Goal: Transaction & Acquisition: Purchase product/service

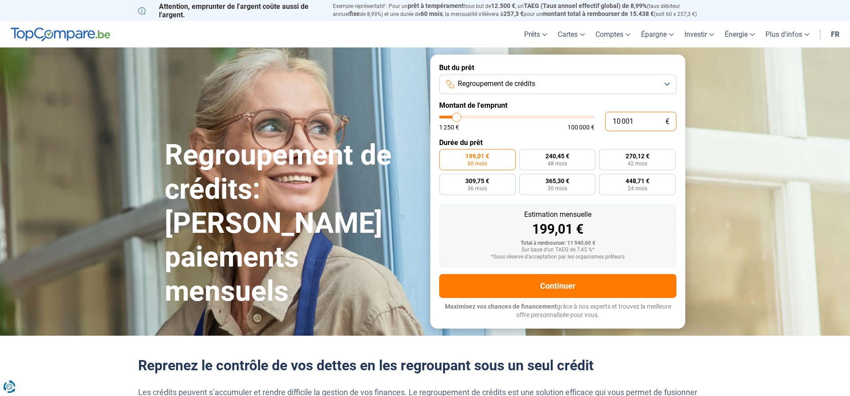
click at [644, 124] on input "10 001" at bounding box center [641, 121] width 71 height 19
type input "1 000"
type input "1250"
type input "100"
type input "1250"
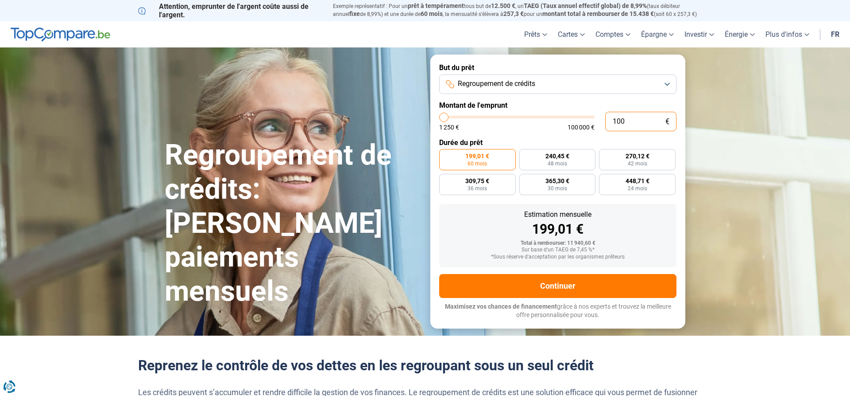
type input "10"
type input "1250"
type input "1"
type input "1250"
type input "0"
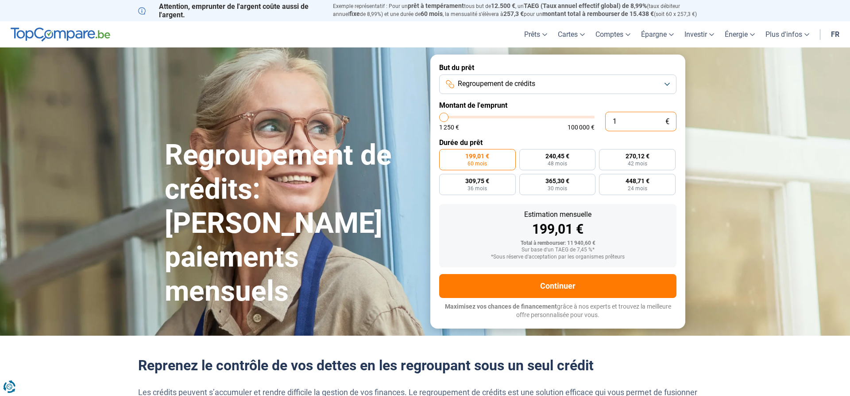
type input "1250"
type input "3"
type input "1250"
type input "32"
type input "1250"
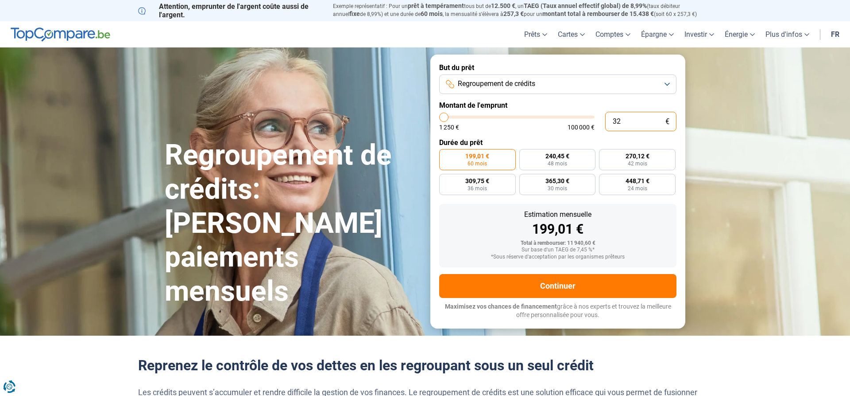
type input "320"
type input "1250"
type input "3 200"
type input "3250"
type input "32 000"
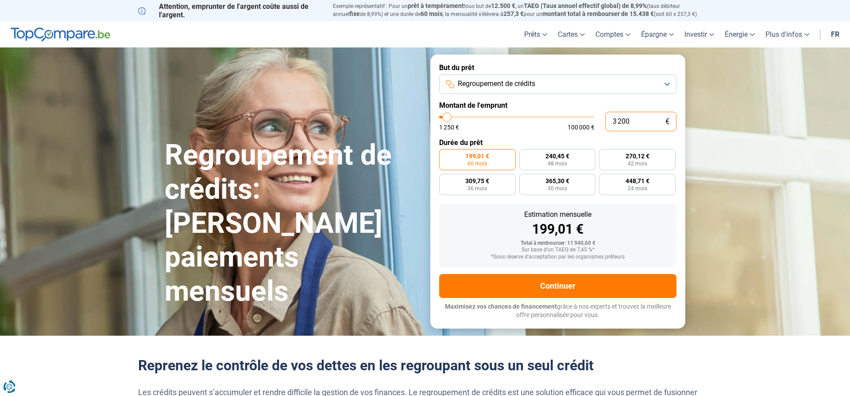
type input "32000"
radio input "false"
type input "32 000"
click at [527, 129] on div "1 250 € 100 000 €" at bounding box center [516, 127] width 155 height 6
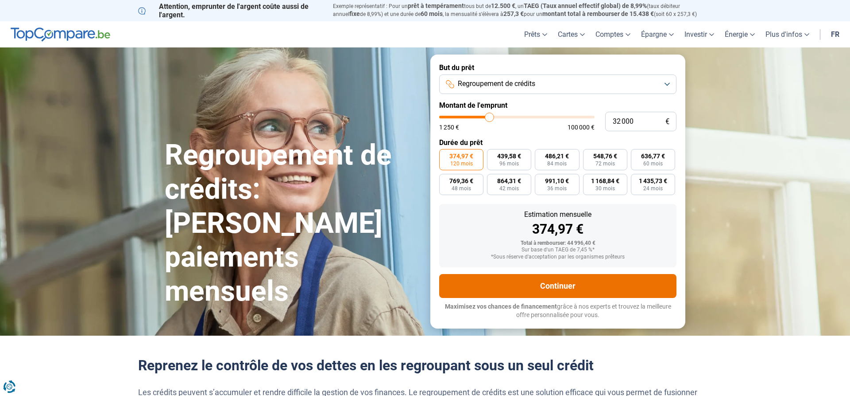
click at [506, 284] on button "Continuer" at bounding box center [557, 286] width 237 height 24
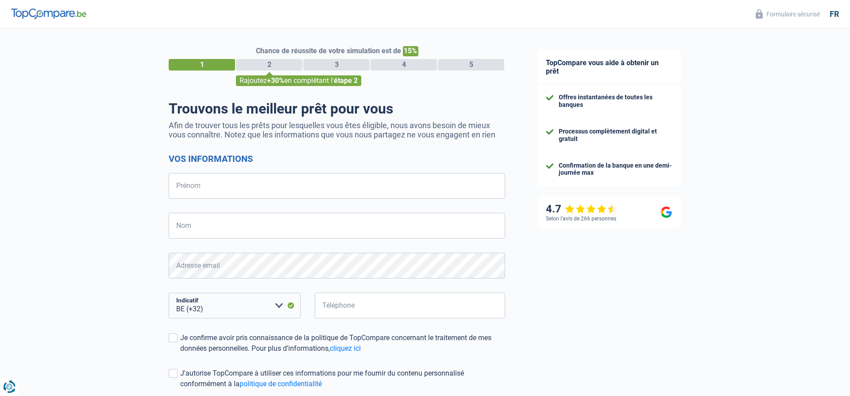
select select "32"
click at [227, 192] on input "Prénom" at bounding box center [337, 186] width 337 height 26
type input "[PERSON_NAME]"
type input "Cloes"
type input "470581369"
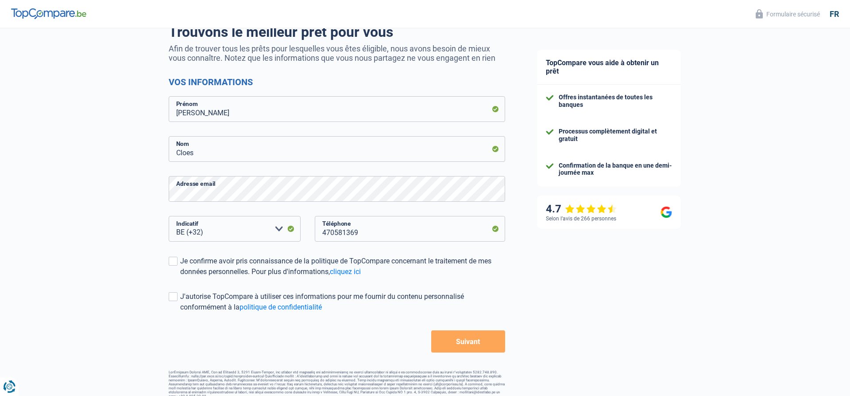
scroll to position [85, 0]
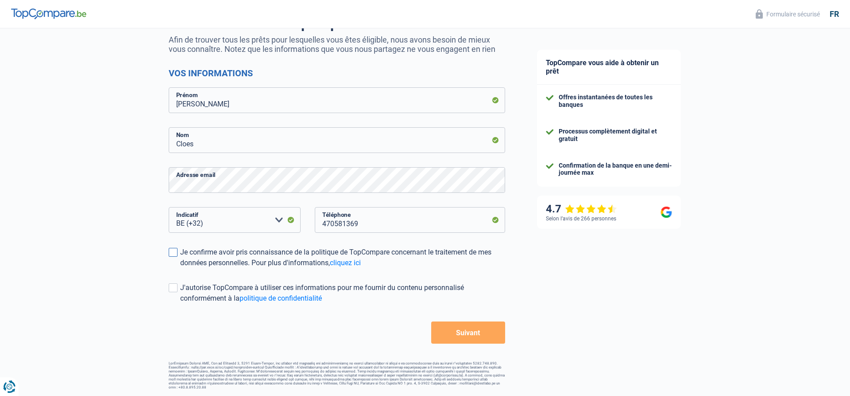
click at [187, 254] on div "Je confirme avoir pris connaissance de la politique de TopCompare concernant le…" at bounding box center [342, 257] width 325 height 21
click at [180, 268] on input "Je confirme avoir pris connaissance de la politique de TopCompare concernant le…" at bounding box center [180, 268] width 0 height 0
click at [477, 334] on button "Suivant" at bounding box center [468, 332] width 74 height 22
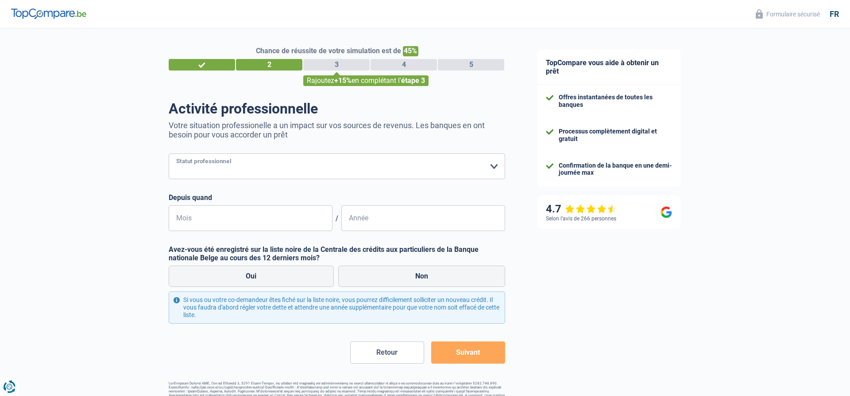
click at [169, 153] on select "Ouvrier Employé privé Employé public Invalide Indépendant Pensionné Chômeur Mut…" at bounding box center [337, 166] width 337 height 26
select select "publicEmployee"
click option "Employé public" at bounding box center [0, 0] width 0 height 0
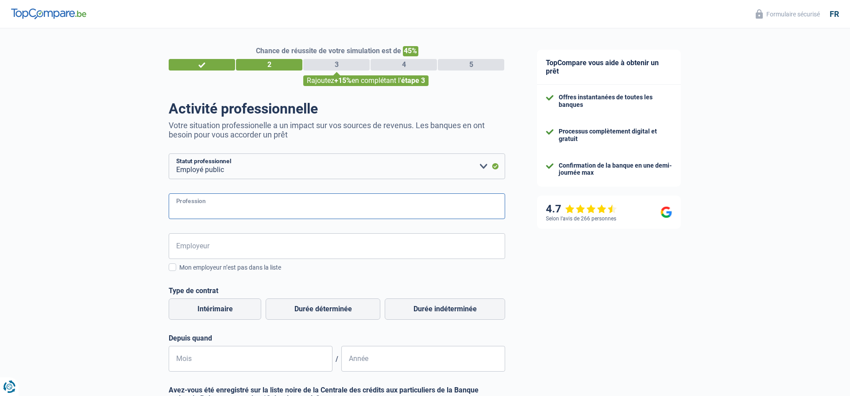
click at [207, 209] on input "Profession" at bounding box center [337, 206] width 337 height 26
type input "agent administratif"
click at [318, 254] on input "CPAS de Chaudfontaine" at bounding box center [337, 246] width 337 height 26
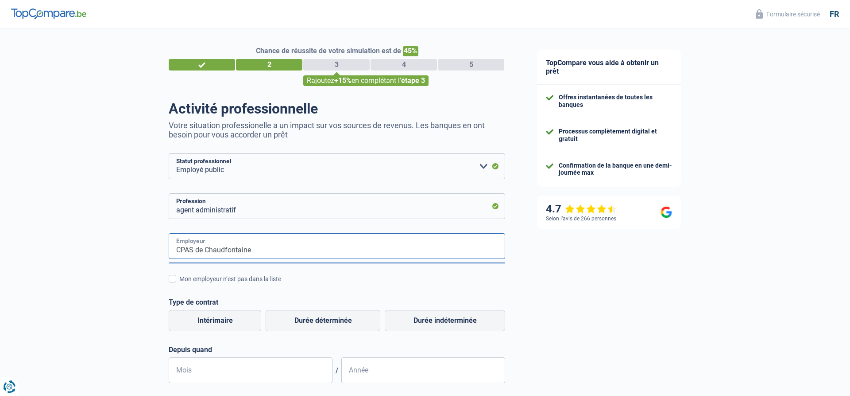
click at [195, 253] on input "CPAS de Chaudfontaine" at bounding box center [337, 246] width 337 height 26
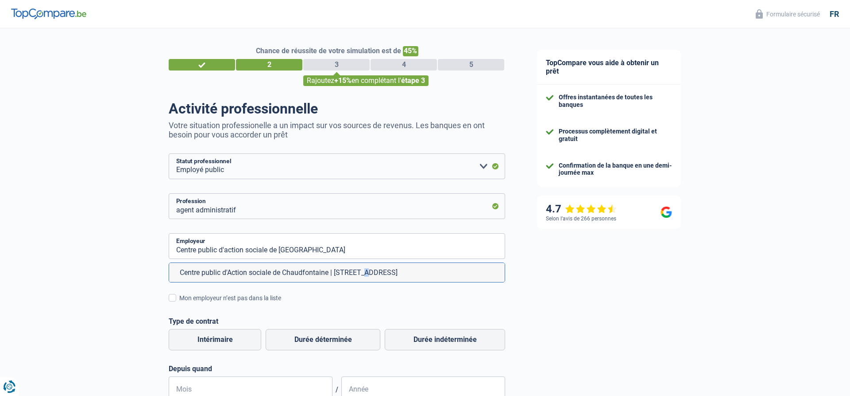
click at [299, 278] on li "Centre public d'Action sociale de Chaudfontaine | [STREET_ADDRESS]" at bounding box center [337, 272] width 336 height 19
type input "Centre public d'Action sociale de Chaudfontaine | [STREET_ADDRESS]"
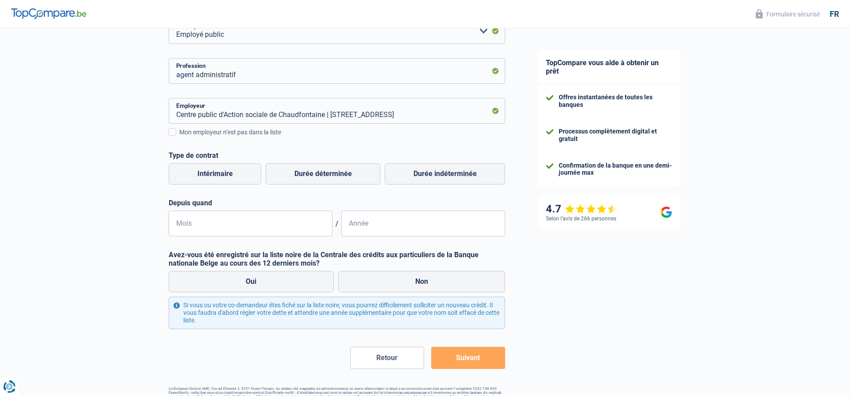
scroll to position [136, 0]
click at [463, 173] on label "Durée indéterminée" at bounding box center [445, 173] width 120 height 21
click at [463, 173] on input "Durée indéterminée" at bounding box center [445, 173] width 120 height 21
radio input "true"
click at [210, 227] on input "Mois" at bounding box center [251, 223] width 164 height 26
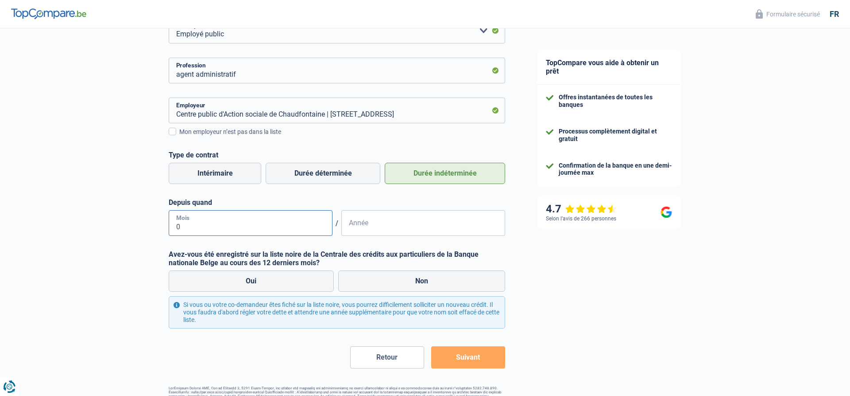
type input "08"
type input "2015"
click at [422, 282] on label "Non" at bounding box center [421, 280] width 167 height 21
click at [422, 282] on input "Non" at bounding box center [421, 280] width 167 height 21
radio input "true"
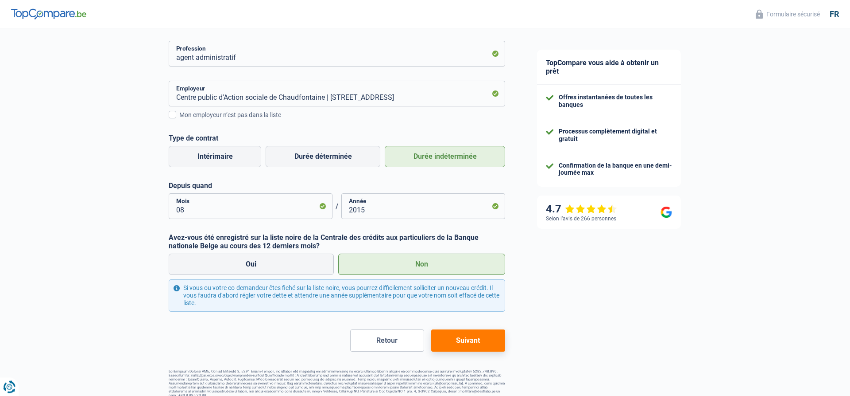
scroll to position [160, 0]
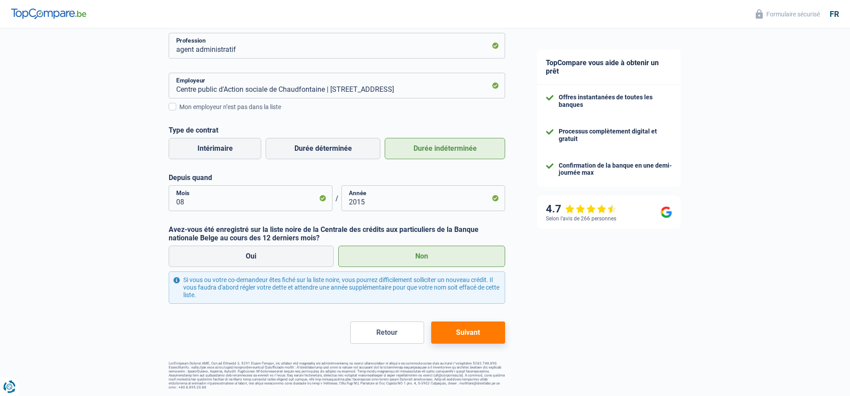
click at [451, 332] on button "Suivant" at bounding box center [468, 332] width 74 height 22
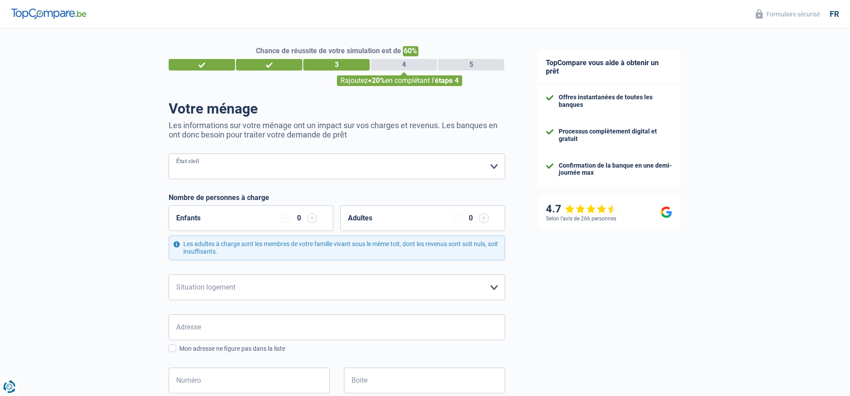
click at [169, 153] on select "[PERSON_NAME](e) Cohabitant(e) légal(e) Divorcé(e) Veuf(ve) Séparé (de fait) Ve…" at bounding box center [337, 166] width 337 height 26
select select "single"
click option "Célibataire" at bounding box center [0, 0] width 0 height 0
click at [220, 219] on div "Enfants 0" at bounding box center [251, 218] width 165 height 26
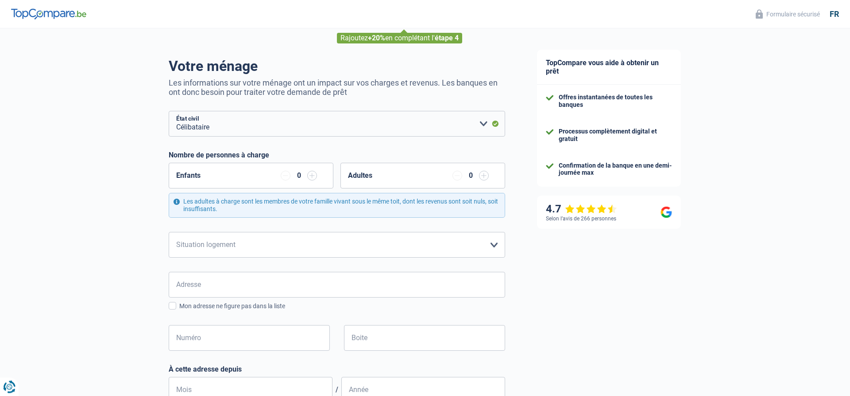
scroll to position [90, 0]
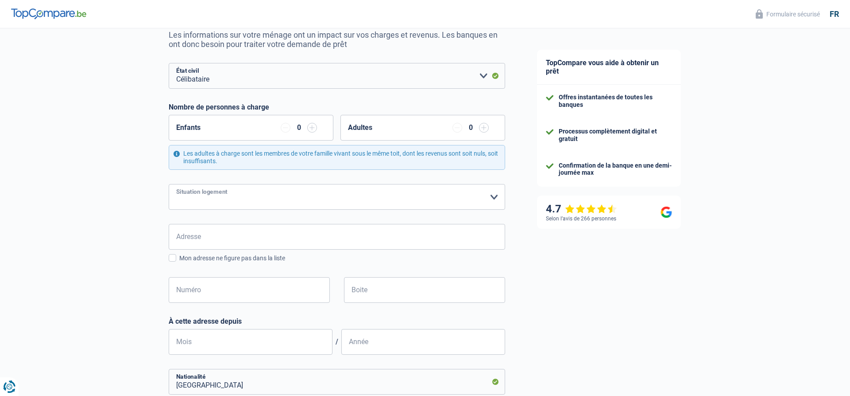
click at [169, 184] on select "Locataire Propriétaire avec prêt hypothécaire Propriétaire sans prêt hypothécai…" at bounding box center [337, 197] width 337 height 26
select select "rents"
click option "Locataire" at bounding box center [0, 0] width 0 height 0
click at [202, 237] on input "Adresse" at bounding box center [337, 237] width 337 height 26
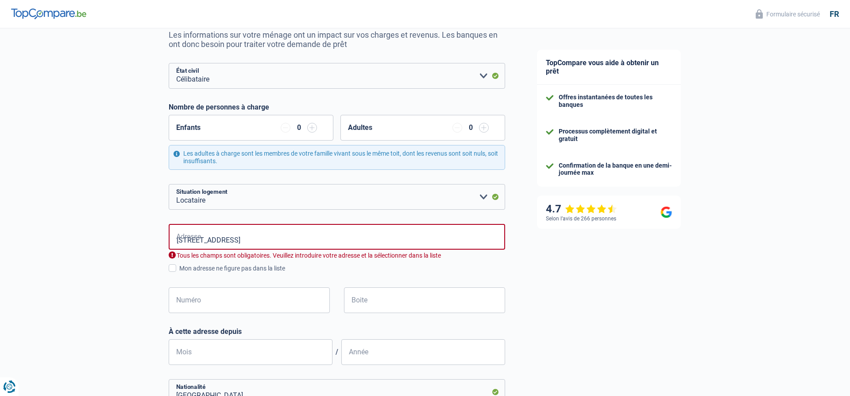
type input "[GEOGRAPHIC_DATA], [STREET_ADDRESS]"
type input "1"
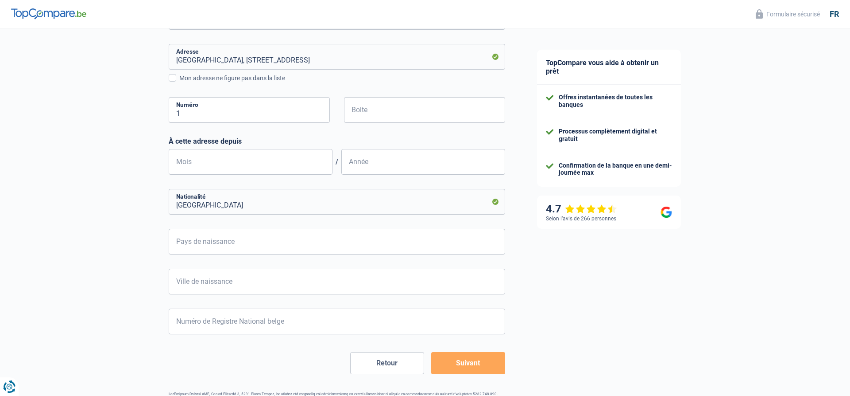
scroll to position [271, 0]
click at [384, 116] on input "Boite" at bounding box center [424, 109] width 161 height 26
type input "5"
click at [242, 162] on input "Mois" at bounding box center [251, 161] width 164 height 26
type input "12"
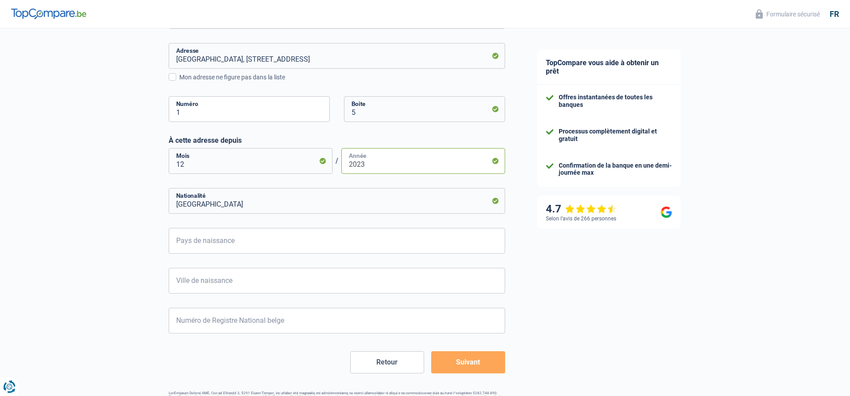
type input "2023"
click at [209, 246] on input "Pays de naissance" at bounding box center [337, 241] width 337 height 26
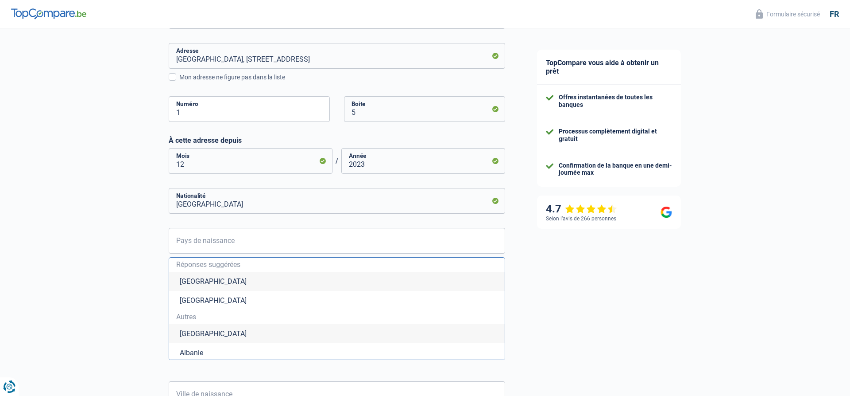
click at [187, 282] on li "[GEOGRAPHIC_DATA]" at bounding box center [337, 281] width 336 height 19
type input "[GEOGRAPHIC_DATA]"
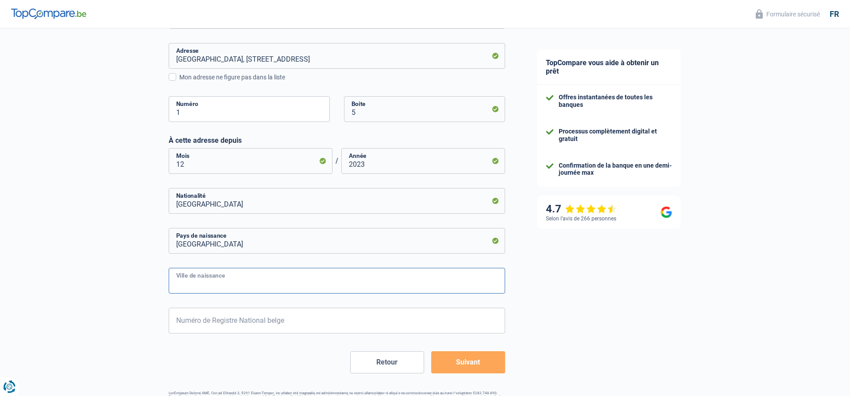
click at [208, 278] on input "Ville de naissance" at bounding box center [337, 281] width 337 height 26
type input "[GEOGRAPHIC_DATA]"
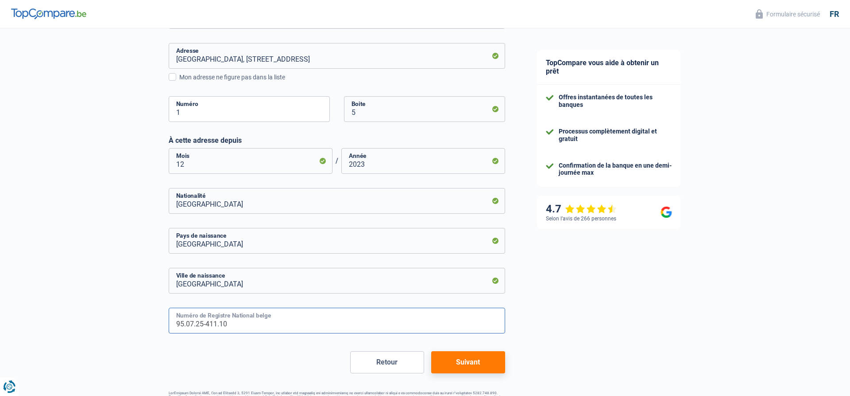
type input "95.07.25-411.10"
click at [286, 361] on div "Retour Suivant" at bounding box center [337, 362] width 337 height 22
click at [467, 363] on button "Suivant" at bounding box center [468, 362] width 74 height 22
select select "netSalary"
select select "mealVouchers"
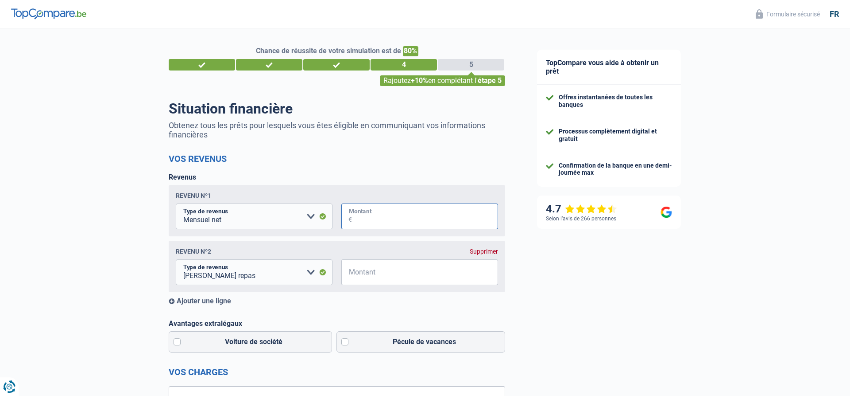
click at [369, 221] on input "Montant" at bounding box center [426, 216] width 146 height 26
type input "2.262"
click at [176, 259] on select "Allocation d'handicap Allocations chômage Allocations familiales Chèques repas …" at bounding box center [254, 272] width 157 height 26
click at [377, 274] on input "Montant" at bounding box center [426, 272] width 146 height 26
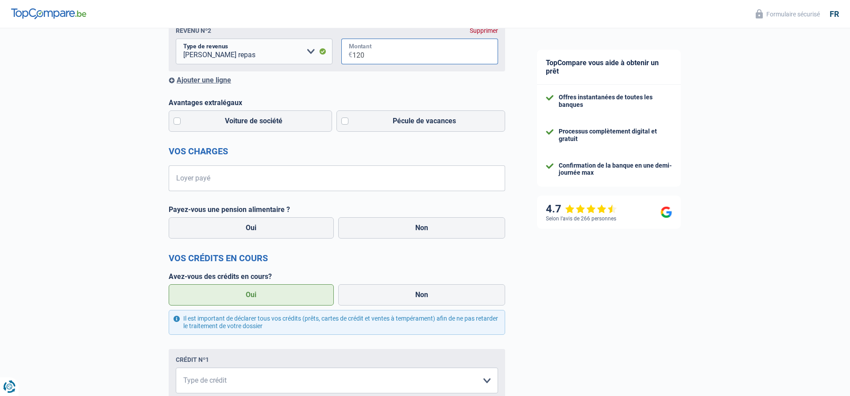
scroll to position [226, 0]
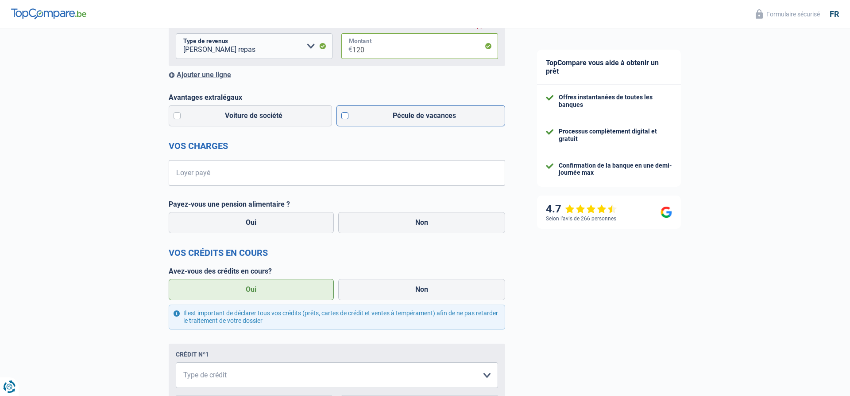
type input "120"
click at [399, 119] on label "Pécule de vacances" at bounding box center [421, 115] width 169 height 21
click at [399, 119] on input "Pécule de vacances" at bounding box center [421, 115] width 169 height 21
checkbox input "true"
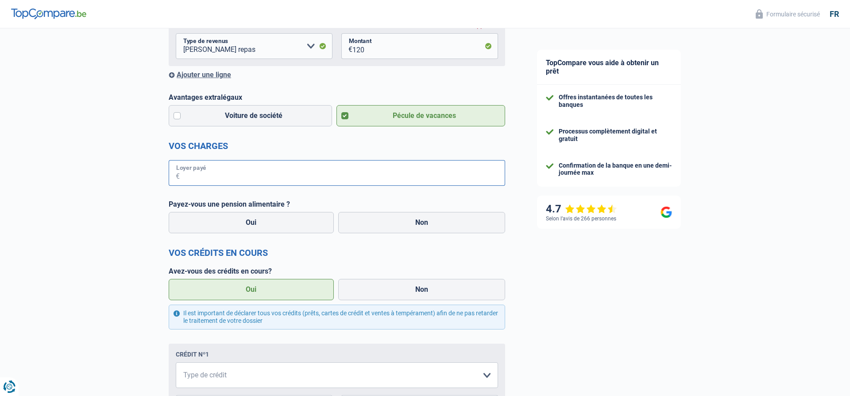
click at [198, 168] on input "Loyer payé" at bounding box center [343, 173] width 326 height 26
type input "604"
click at [392, 230] on label "Non" at bounding box center [421, 222] width 167 height 21
click at [392, 230] on input "Non" at bounding box center [421, 222] width 167 height 21
radio input "true"
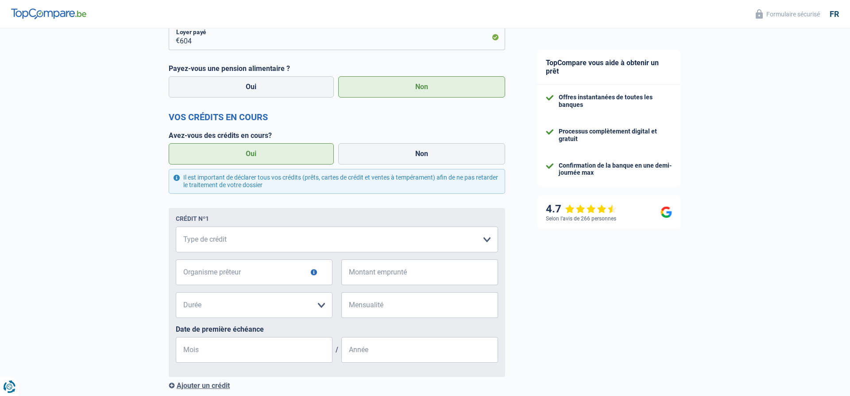
scroll to position [407, 0]
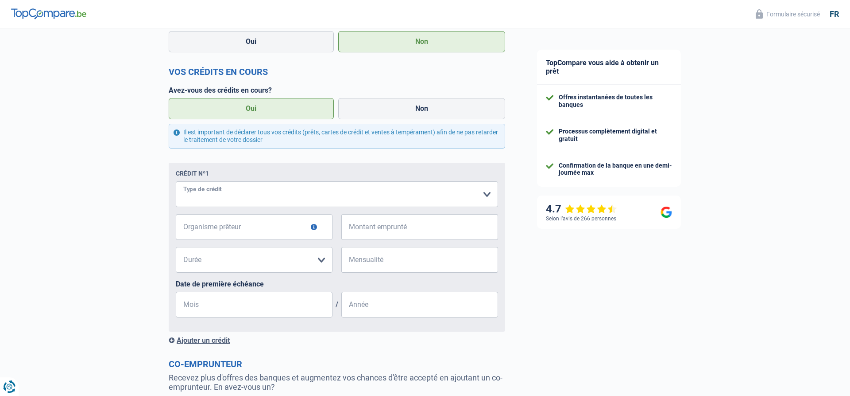
click at [176, 181] on select "Carte ou ouverture de crédit Prêt hypothécaire Vente à tempérament Prêt à tempé…" at bounding box center [337, 194] width 322 height 26
select select "cardOrCredit"
click option "Carte ou ouverture de crédit" at bounding box center [0, 0] width 0 height 0
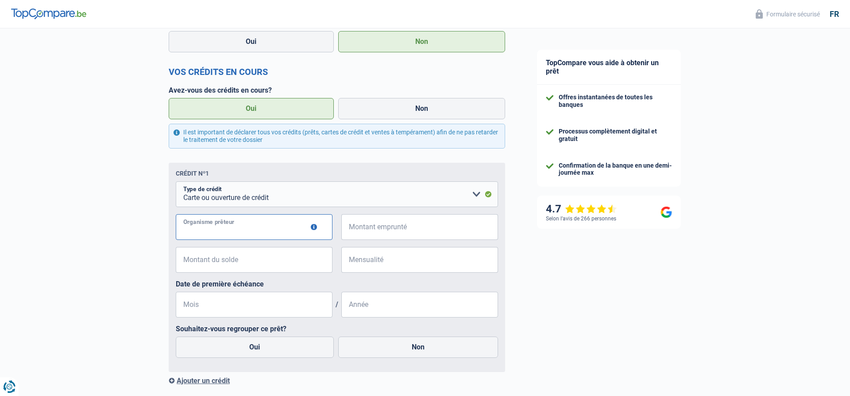
click at [231, 233] on input "Organisme prêteur" at bounding box center [254, 227] width 157 height 26
type input "CARREFOUR"
click at [378, 237] on input "Montant emprunté" at bounding box center [426, 227] width 146 height 26
type input "1.250"
click at [241, 269] on input "Montant du solde" at bounding box center [260, 260] width 146 height 26
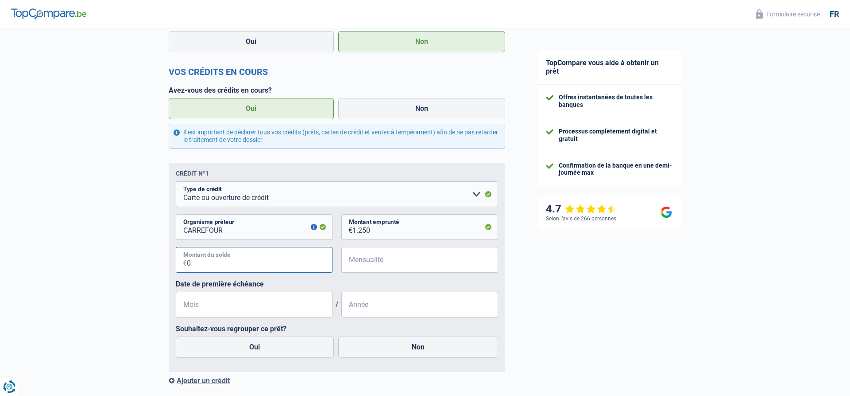
type input "0"
click at [376, 261] on input "Mensualité" at bounding box center [426, 260] width 146 height 26
click at [252, 264] on input "0" at bounding box center [259, 260] width 145 height 26
click at [367, 264] on input "Mensualité" at bounding box center [426, 260] width 146 height 26
click at [289, 268] on input "0" at bounding box center [259, 260] width 145 height 26
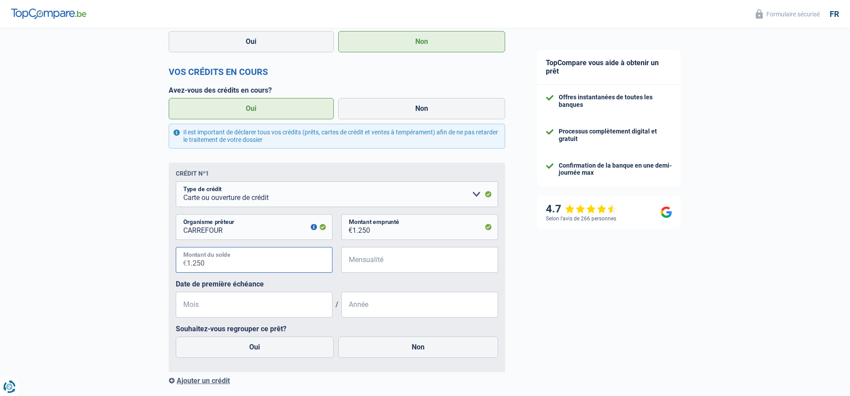
type input "1.250"
click at [378, 267] on input "Mensualité" at bounding box center [426, 260] width 146 height 26
type input "1.250"
click at [228, 305] on input "Mois" at bounding box center [254, 304] width 157 height 26
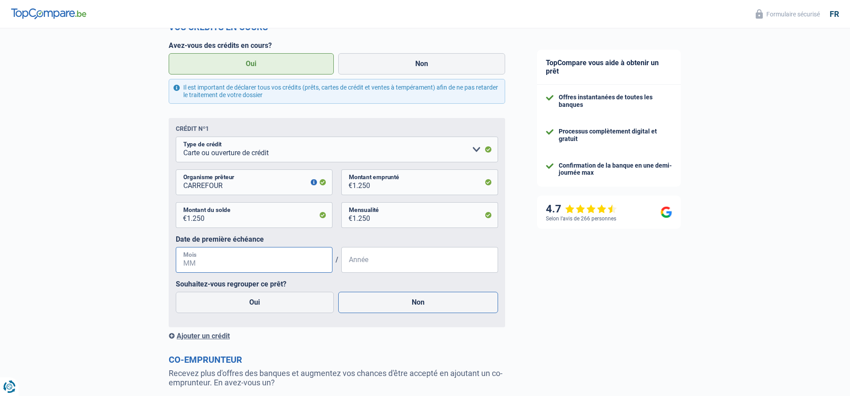
scroll to position [452, 0]
click at [400, 312] on label "Non" at bounding box center [418, 301] width 160 height 21
click at [400, 312] on input "Non" at bounding box center [418, 301] width 160 height 21
radio input "true"
click at [245, 268] on input "Mois" at bounding box center [254, 259] width 157 height 26
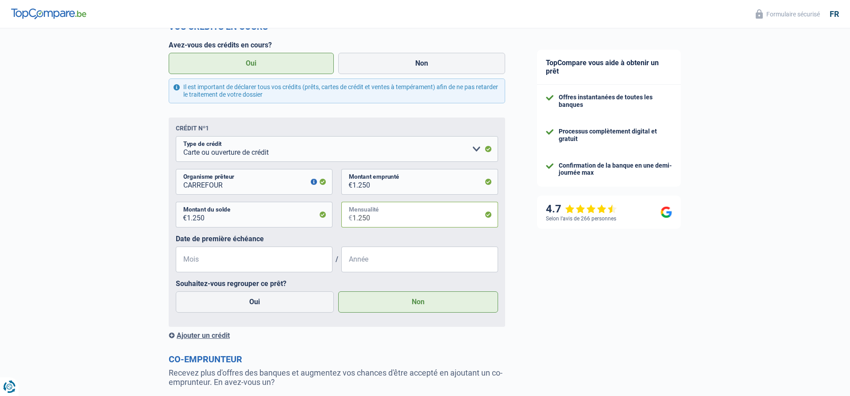
click at [381, 221] on input "1.250" at bounding box center [426, 215] width 146 height 26
click at [237, 256] on input "Mois" at bounding box center [254, 259] width 157 height 26
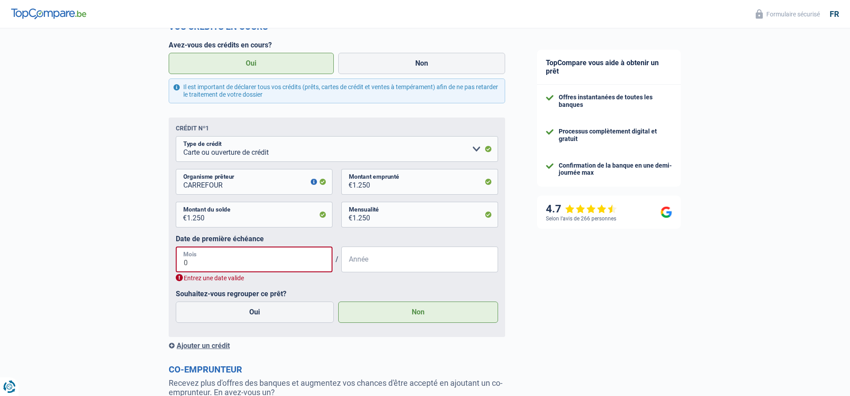
type input "05"
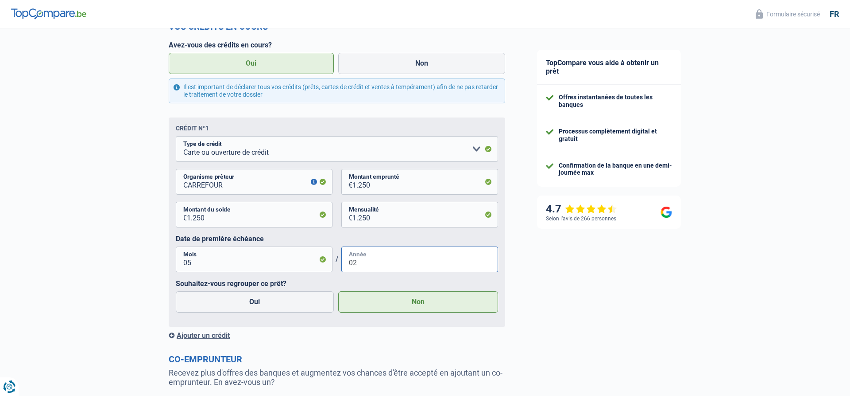
type input "0"
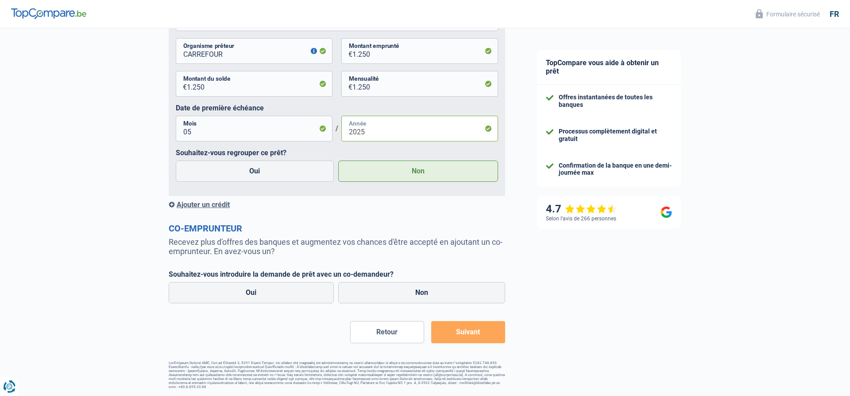
scroll to position [584, 0]
type input "2025"
click at [201, 207] on div "Ajouter un crédit" at bounding box center [337, 204] width 337 height 8
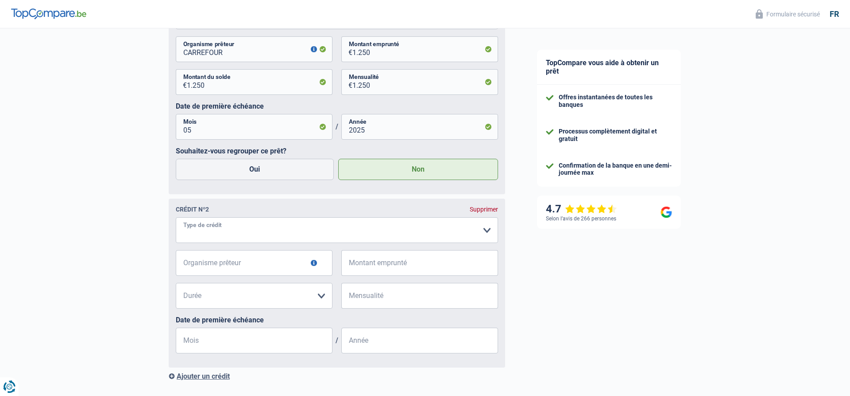
click at [176, 217] on select "Carte ou ouverture de crédit Prêt hypothécaire Vente à tempérament Prêt à tempé…" at bounding box center [337, 230] width 322 height 26
select select "cardOrCredit"
click option "Carte ou ouverture de crédit" at bounding box center [0, 0] width 0 height 0
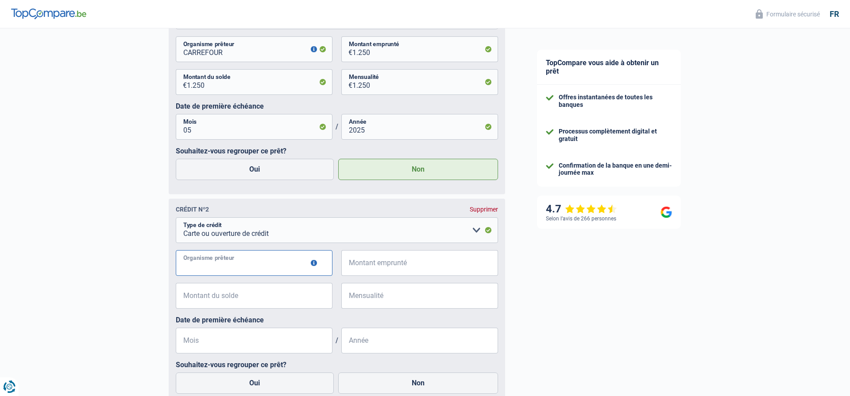
click at [222, 270] on input "Organisme prêteur" at bounding box center [254, 263] width 157 height 26
type input "CARREFOUR FINANCE"
click at [247, 54] on input "CARREFOUR" at bounding box center [254, 49] width 157 height 26
type input "CARREFOUR FINANCE"
click at [378, 257] on input "Montant emprunté" at bounding box center [426, 263] width 146 height 26
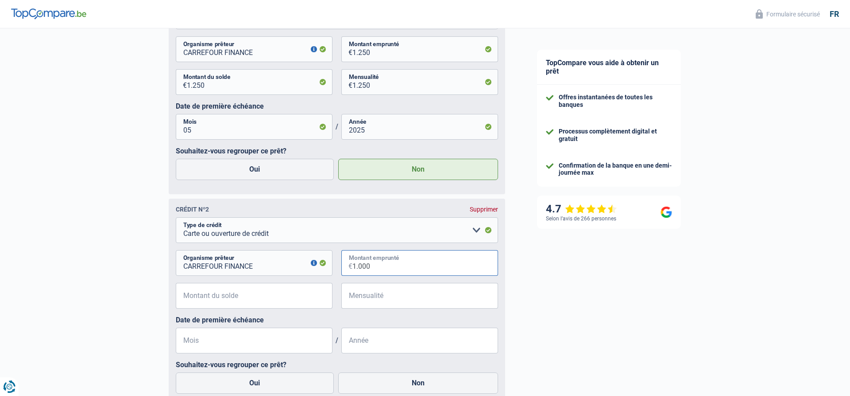
type input "1.000"
click at [239, 302] on input "Montant du solde" at bounding box center [260, 296] width 146 height 26
type input "1.000"
click at [365, 297] on input "Mensualité" at bounding box center [426, 296] width 146 height 26
type input "1.000"
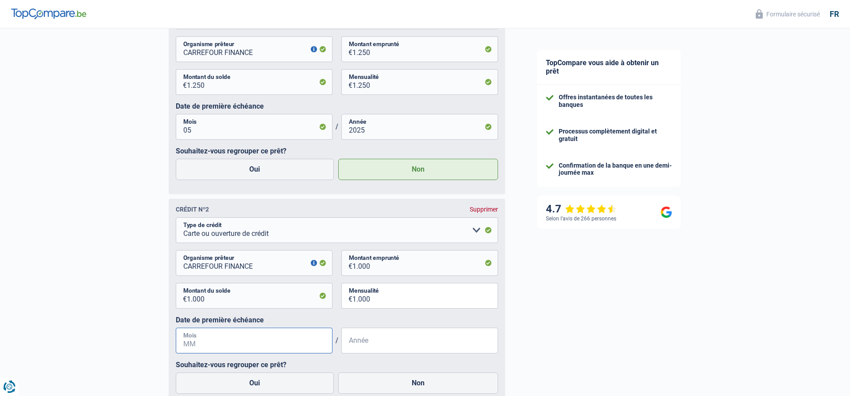
click at [250, 340] on input "Mois" at bounding box center [254, 340] width 157 height 26
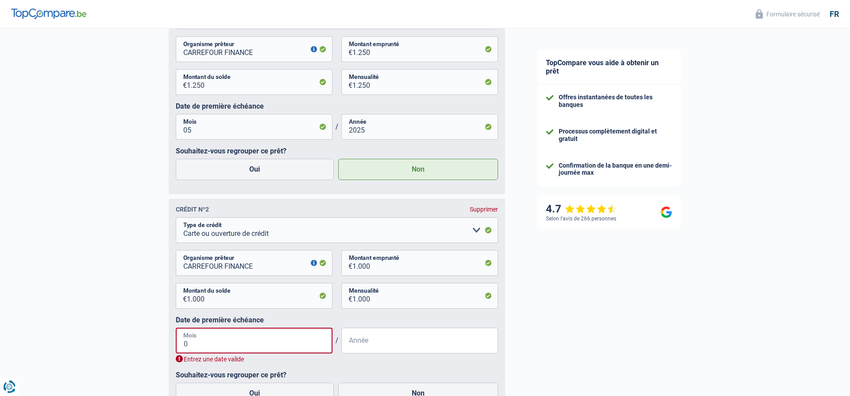
type input "07"
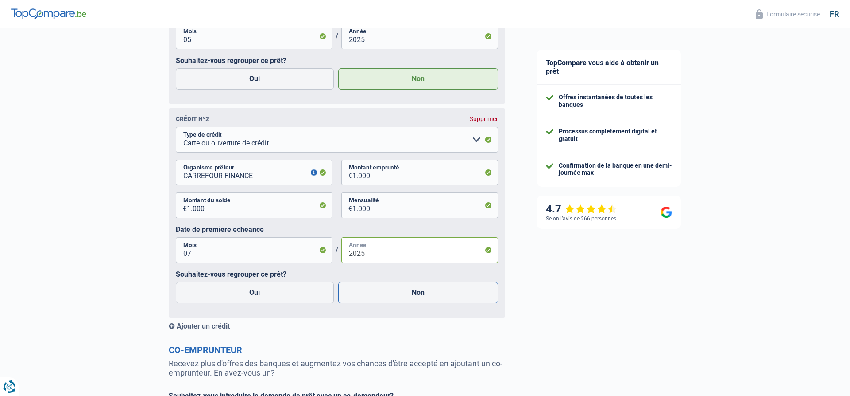
type input "2025"
click at [380, 292] on label "Non" at bounding box center [418, 292] width 160 height 21
click at [380, 292] on input "Non" at bounding box center [418, 292] width 160 height 21
radio input "true"
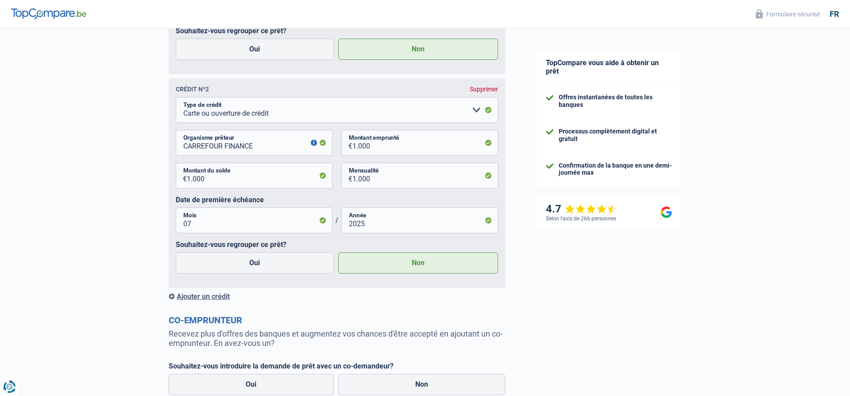
scroll to position [720, 0]
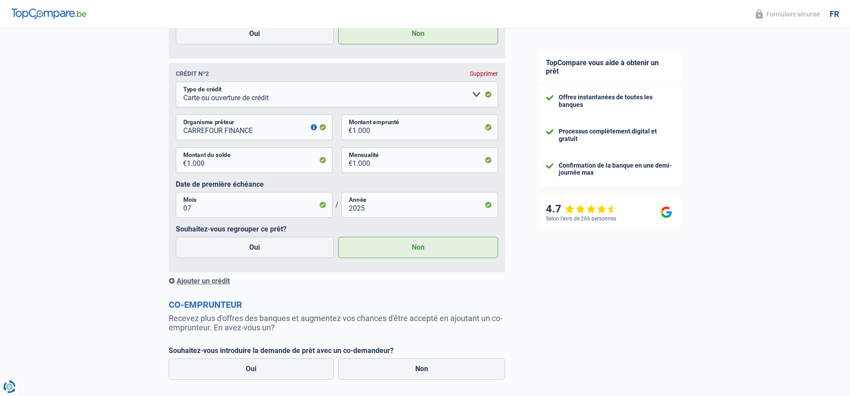
click at [198, 283] on div "Ajouter un crédit" at bounding box center [337, 280] width 337 height 8
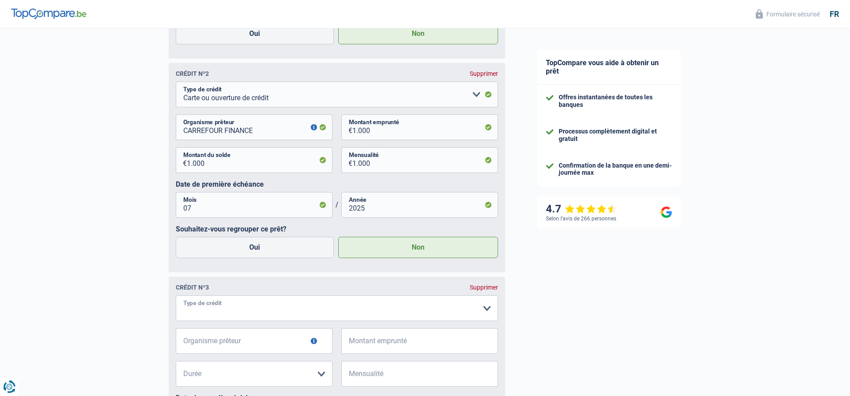
click at [176, 295] on select "Carte ou ouverture de crédit Prêt hypothécaire Vente à tempérament Prêt à tempé…" at bounding box center [337, 308] width 322 height 26
select select "creditConsolidation"
click option "Regroupement d'un ou plusieurs crédits" at bounding box center [0, 0] width 0 height 0
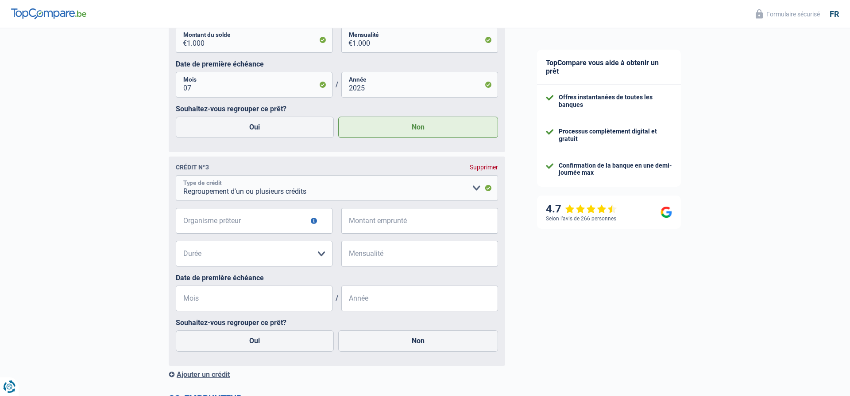
scroll to position [855, 0]
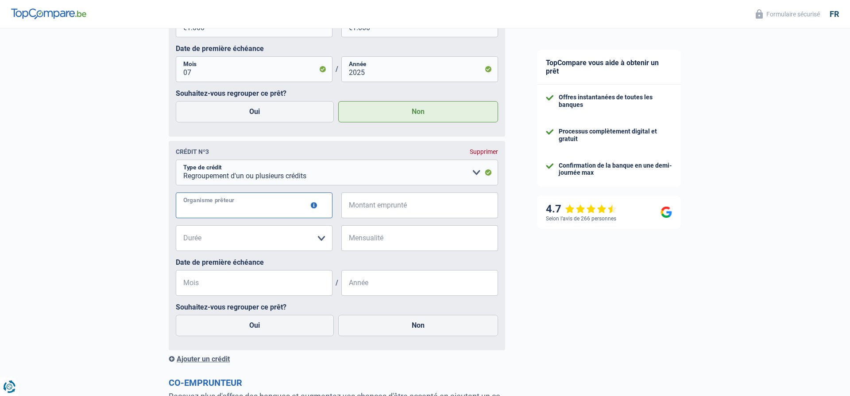
click at [212, 204] on input "Organisme prêteur" at bounding box center [254, 205] width 157 height 26
type input "m"
type input "MOZZENO"
click at [414, 204] on input "Montant emprunté" at bounding box center [426, 205] width 146 height 26
type input "250.219"
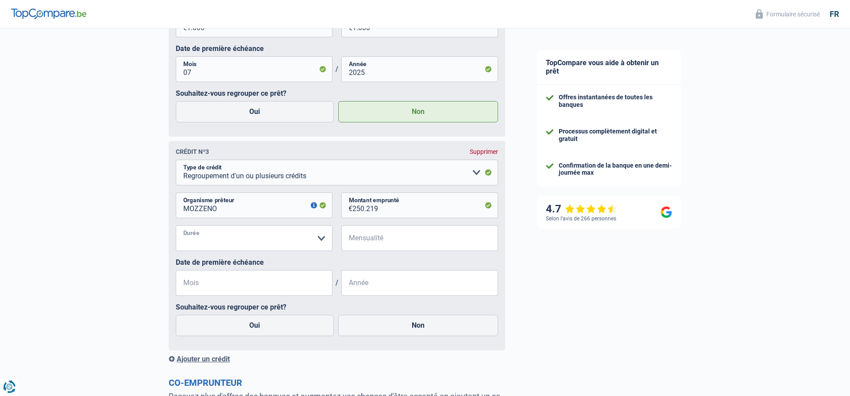
click at [176, 225] on select "12 mois 18 mois 24 mois 30 mois 36 mois 42 mois 48 mois 60 mois 72 mois 84 mois…" at bounding box center [254, 238] width 157 height 26
select select "84"
click option "84 mois" at bounding box center [0, 0] width 0 height 0
click at [365, 233] on input "Mensualité" at bounding box center [426, 238] width 146 height 26
type input "297"
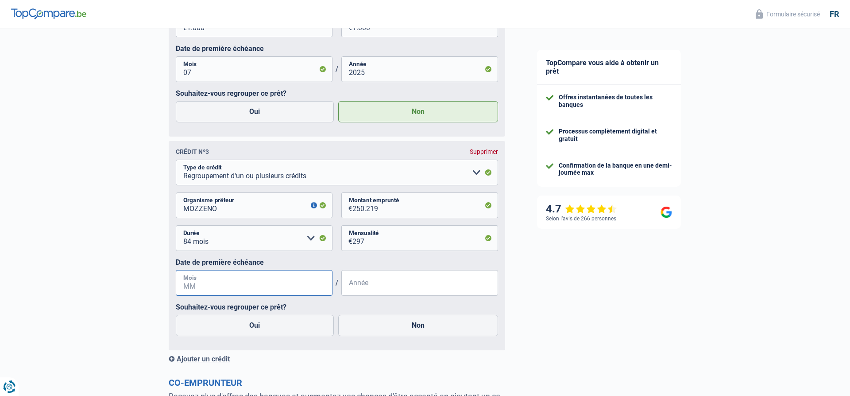
click at [198, 281] on input "Mois" at bounding box center [254, 283] width 157 height 26
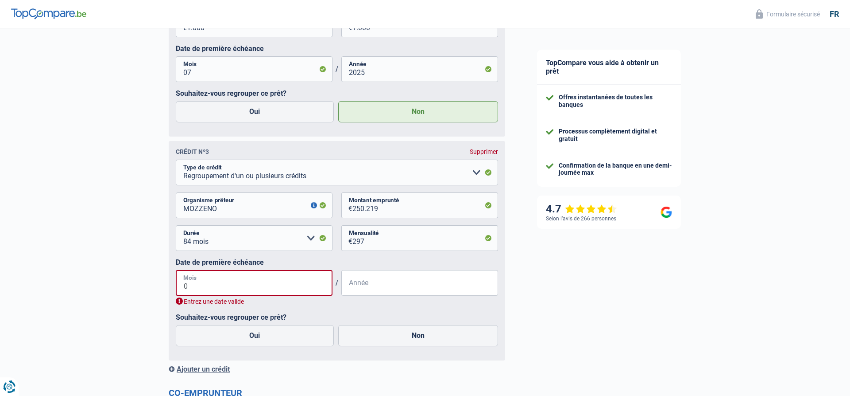
type input "01"
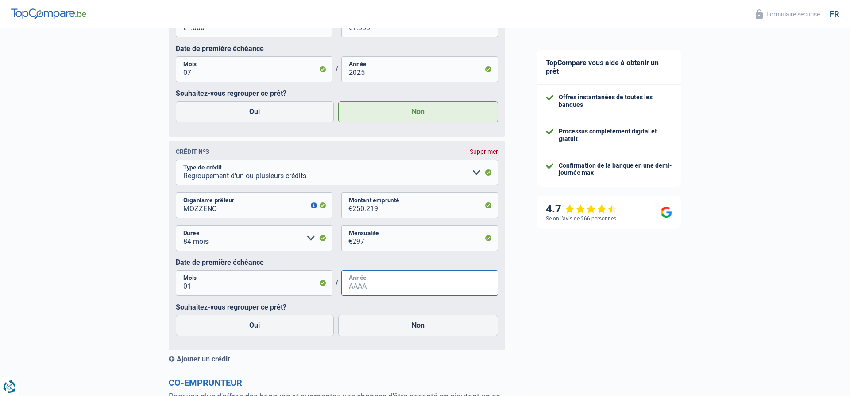
type input "0"
click at [239, 290] on input "01" at bounding box center [254, 283] width 157 height 26
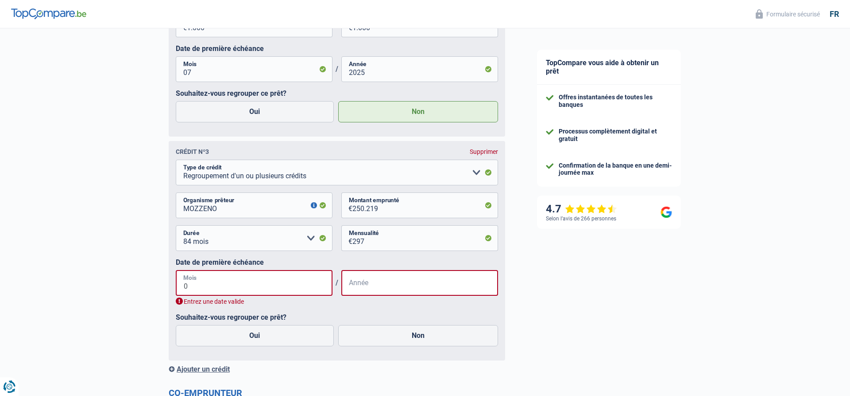
type input "09"
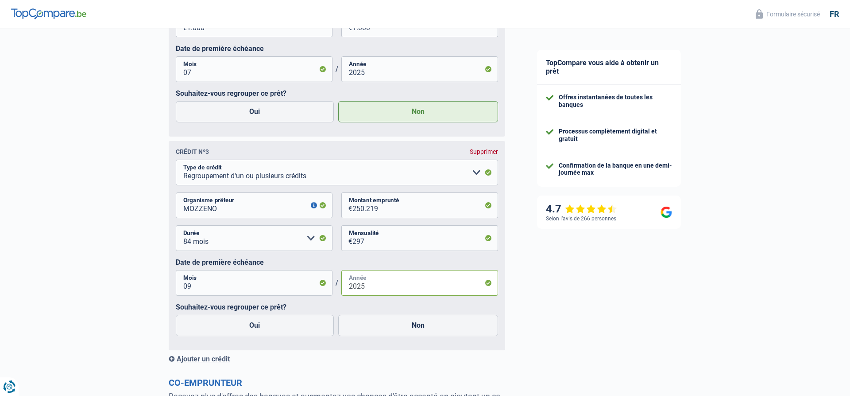
type input "2025"
click at [236, 281] on input "09" at bounding box center [254, 283] width 157 height 26
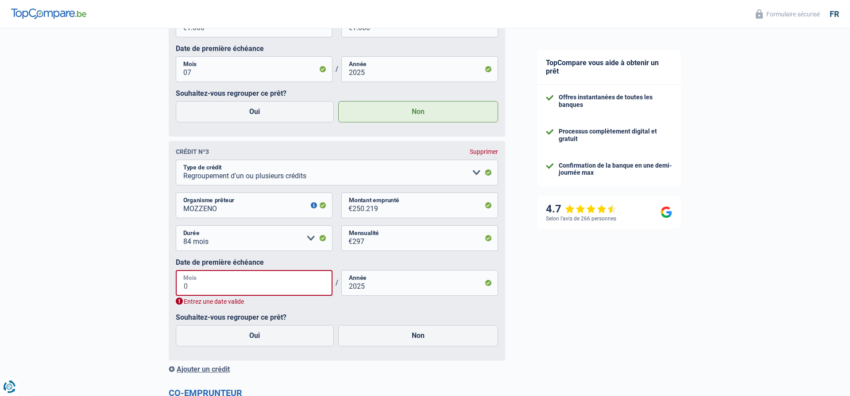
type input "08"
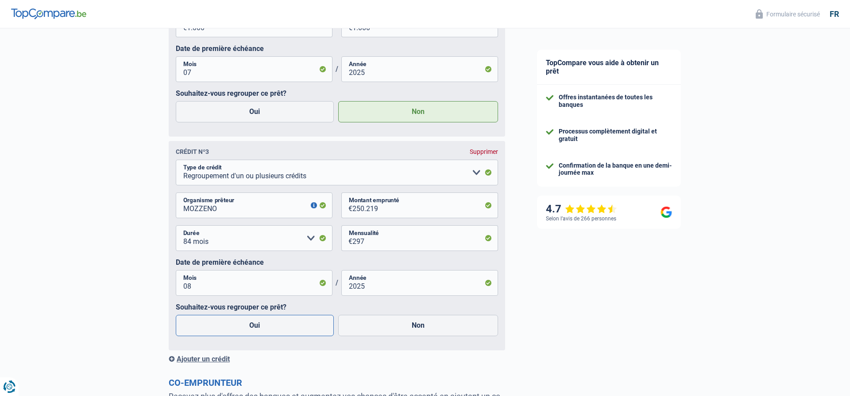
click at [229, 336] on label "Oui" at bounding box center [255, 324] width 158 height 21
click at [229, 336] on input "Oui" at bounding box center [255, 324] width 158 height 21
radio input "true"
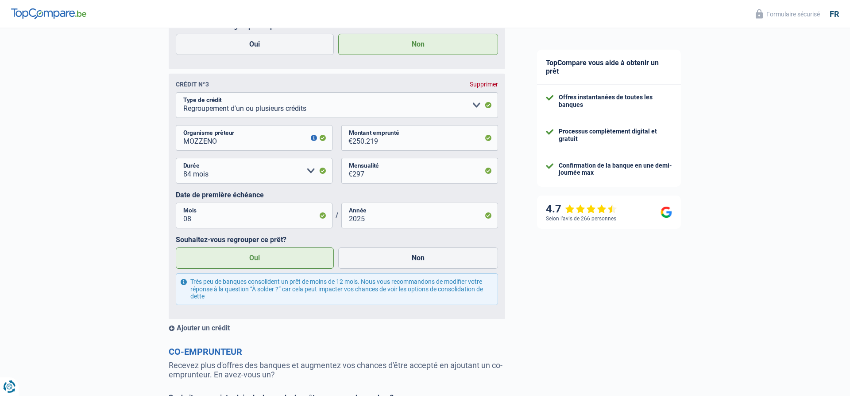
scroll to position [991, 0]
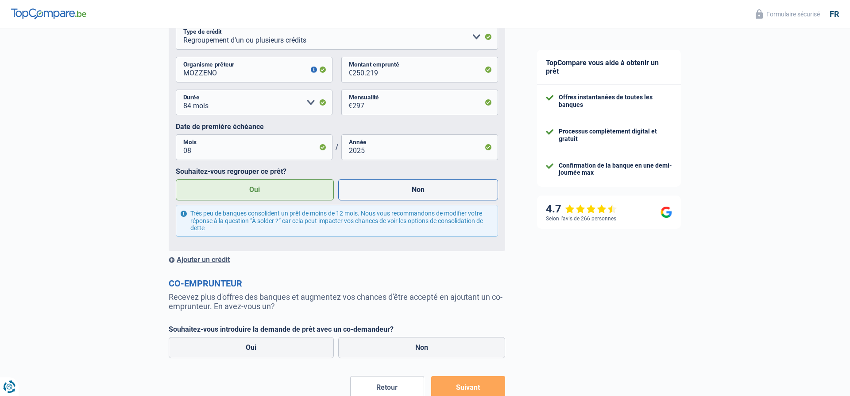
click at [396, 195] on label "Non" at bounding box center [418, 189] width 160 height 21
click at [396, 195] on input "Non" at bounding box center [418, 189] width 160 height 21
radio input "true"
radio input "false"
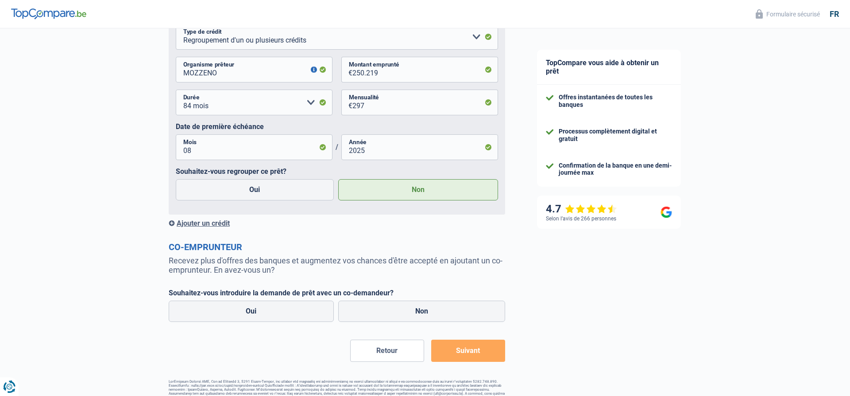
click at [213, 227] on div "Ajouter un crédit" at bounding box center [337, 223] width 337 height 8
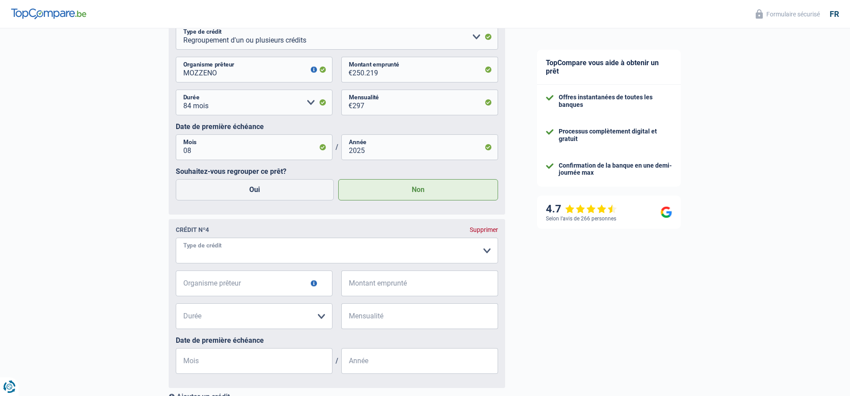
click at [176, 237] on select "Carte ou ouverture de crédit Prêt hypothécaire Vente à tempérament Prêt à tempé…" at bounding box center [337, 250] width 322 height 26
select select "personalLoan"
click option "Prêt à tempérament" at bounding box center [0, 0] width 0 height 0
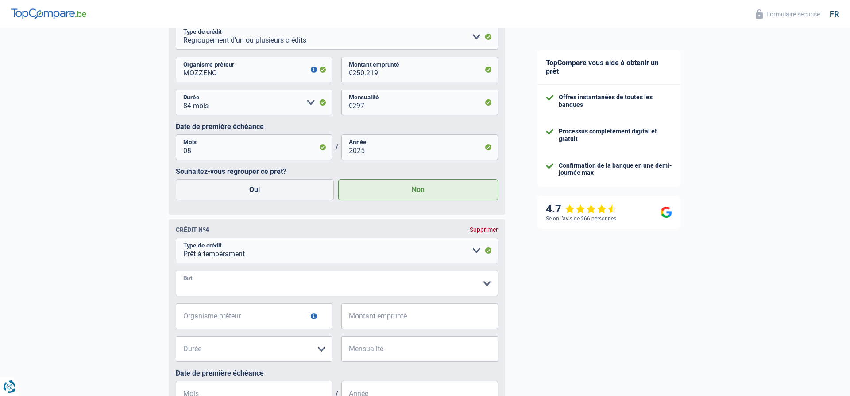
click at [176, 270] on select "Confort maison: meubles, textile, peinture, électroménager, outillage non-profe…" at bounding box center [337, 283] width 322 height 26
select select "homeFurnishingOrRelocation"
click option "Confort maison: meubles, textile, peinture, électroménager, outillage non-profe…" at bounding box center [0, 0] width 0 height 0
click at [232, 318] on input "Organisme prêteur" at bounding box center [254, 316] width 157 height 26
type input "b"
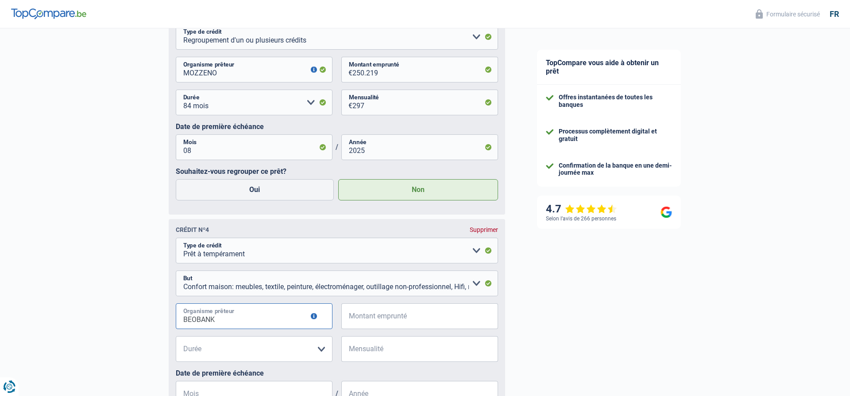
type input "BEOBANK"
click at [387, 323] on input "Montant emprunté" at bounding box center [426, 316] width 146 height 26
type input "3.714"
click at [176, 336] on select "12 mois 18 mois 24 mois 30 mois 36 mois Veuillez sélectionner une option" at bounding box center [254, 349] width 157 height 26
select select "30"
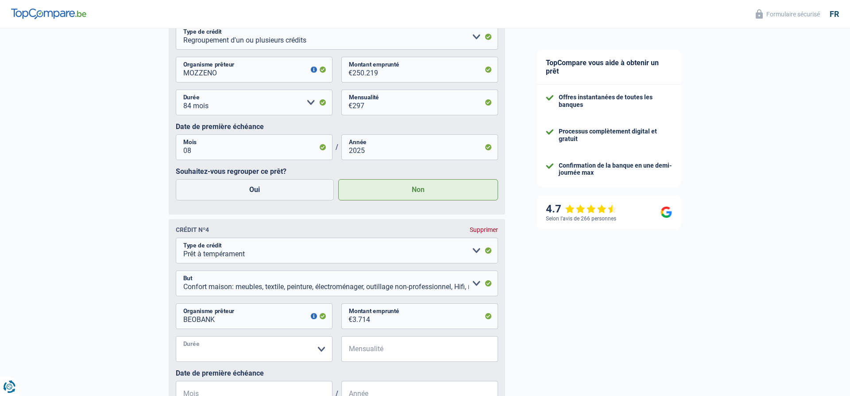
click option "30 mois" at bounding box center [0, 0] width 0 height 0
click at [362, 352] on input "Mensualité" at bounding box center [426, 349] width 146 height 26
click at [386, 323] on input "3.714" at bounding box center [426, 316] width 146 height 26
type input "371"
select select
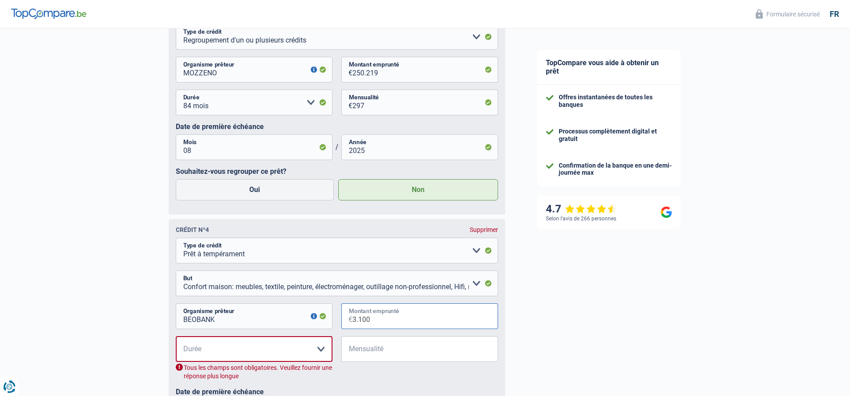
type input "3.100"
click at [176, 336] on select "12 mois 18 mois 24 mois 30 mois Veuillez sélectionner une option" at bounding box center [254, 349] width 157 height 26
select select "30"
click option "30 mois" at bounding box center [0, 0] width 0 height 0
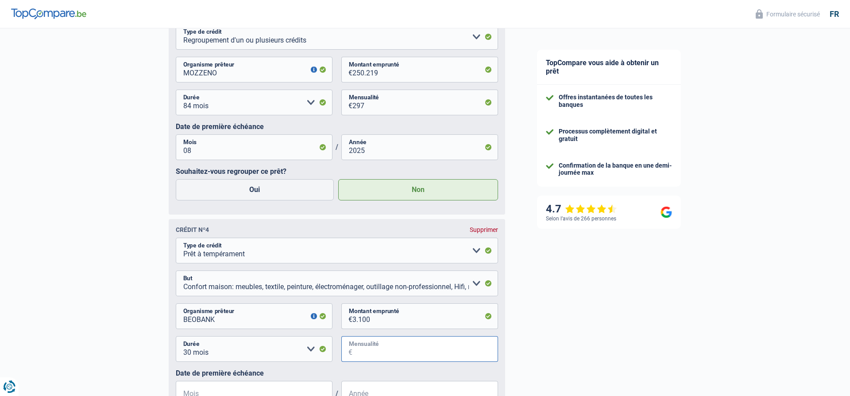
click at [387, 361] on input "Mensualité" at bounding box center [426, 349] width 146 height 26
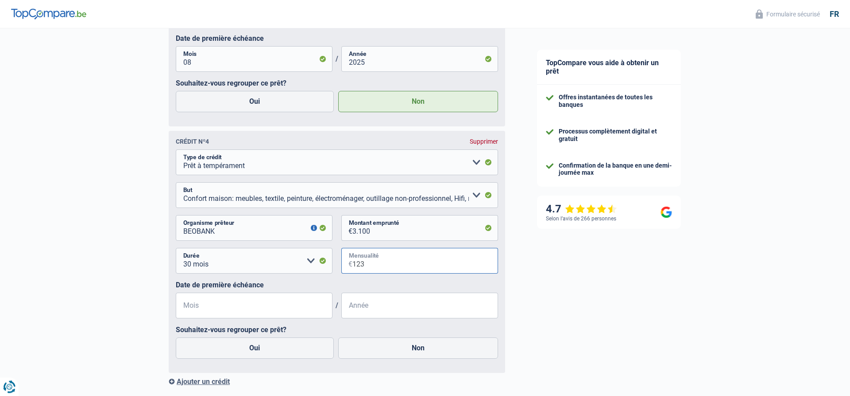
scroll to position [1081, 0]
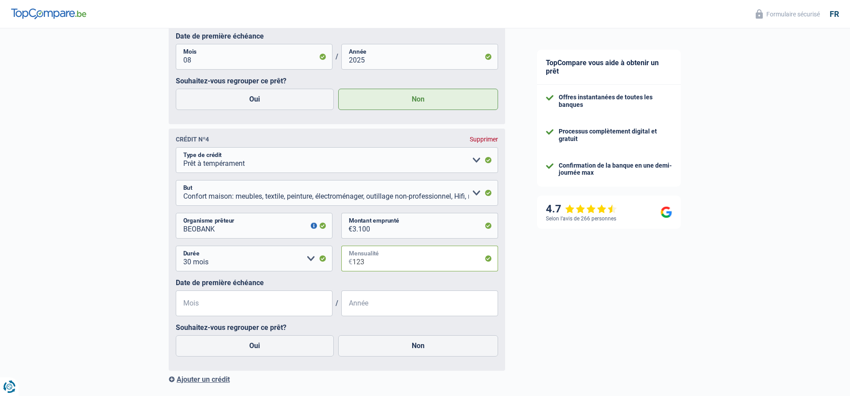
type input "123"
click at [235, 304] on input "Mois" at bounding box center [254, 303] width 157 height 26
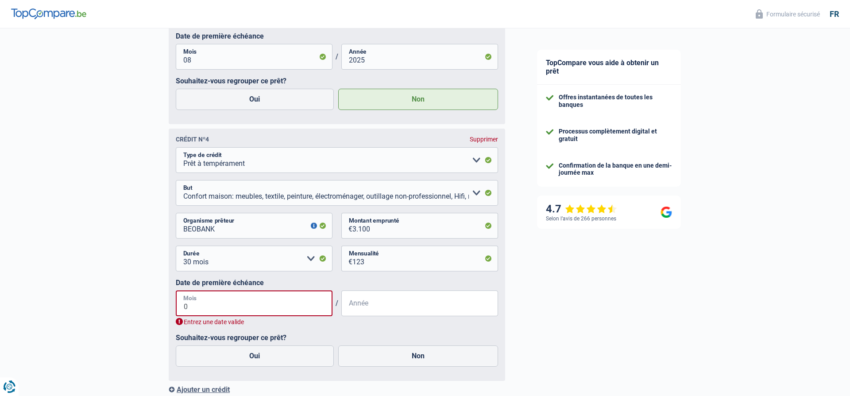
type input "01"
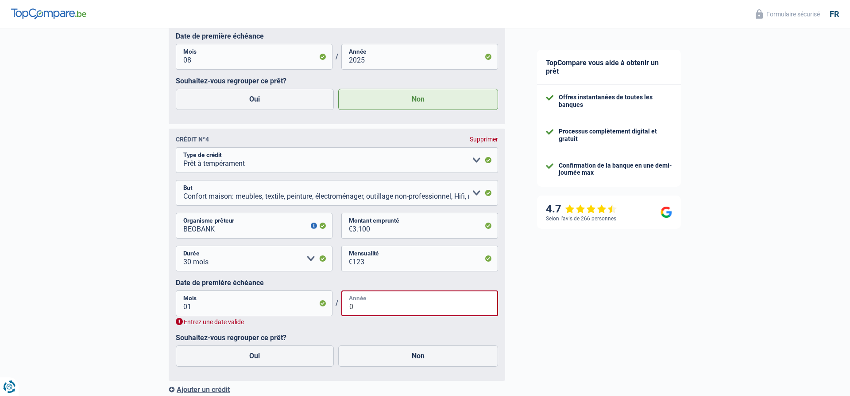
type input "0"
click at [189, 307] on input "01" at bounding box center [254, 303] width 157 height 26
click at [202, 303] on input "01" at bounding box center [254, 303] width 157 height 26
type input "09"
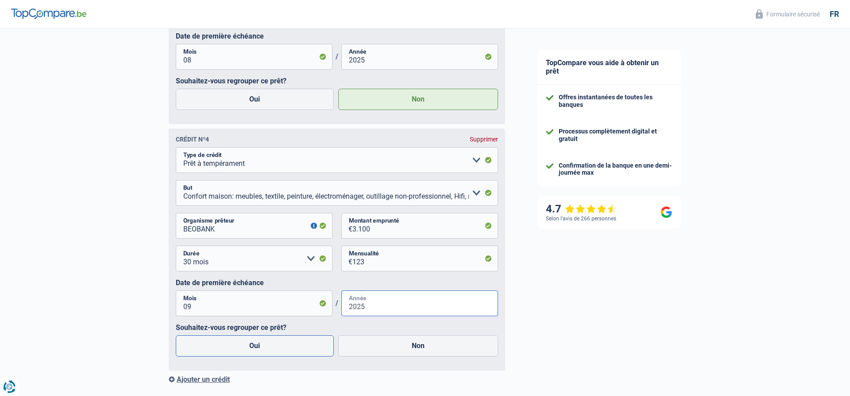
type input "2025"
click at [285, 356] on label "Oui" at bounding box center [255, 345] width 158 height 21
click at [285, 356] on input "Oui" at bounding box center [255, 345] width 158 height 21
radio input "true"
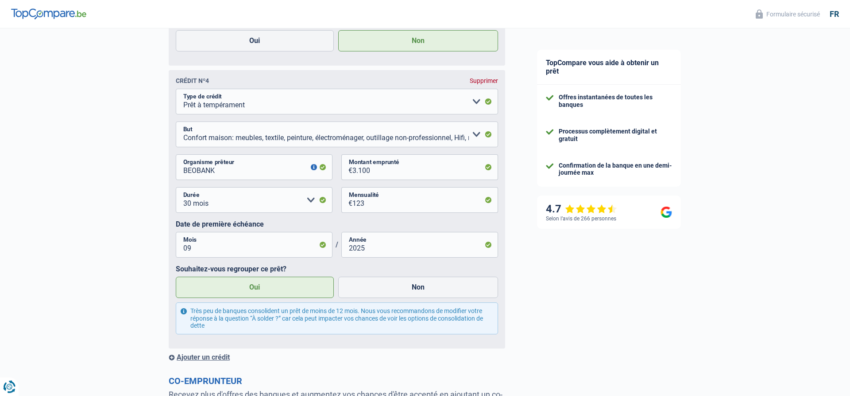
scroll to position [1172, 0]
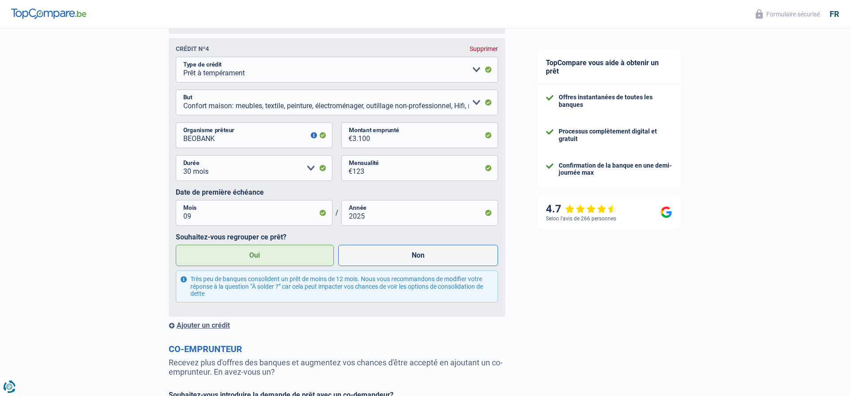
click at [378, 266] on label "Non" at bounding box center [418, 255] width 160 height 21
click at [378, 266] on input "Non" at bounding box center [418, 255] width 160 height 21
radio input "true"
radio input "false"
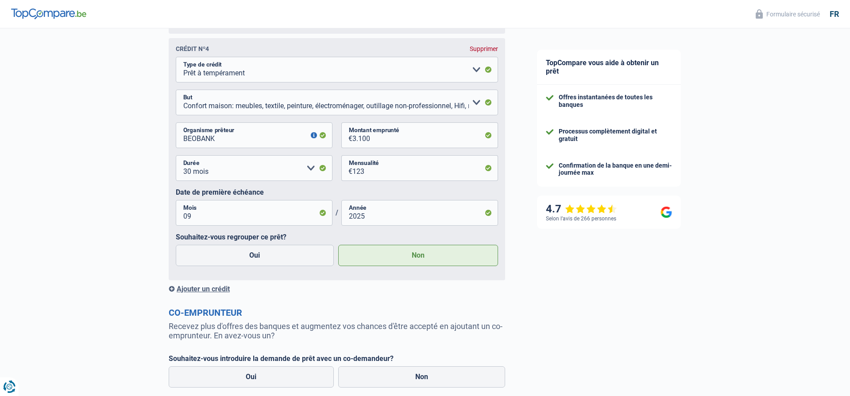
scroll to position [1259, 0]
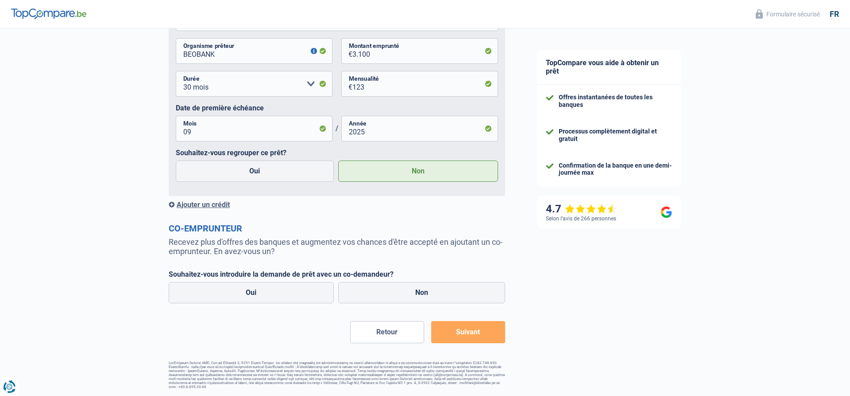
click at [196, 206] on div "Ajouter un crédit" at bounding box center [337, 204] width 337 height 8
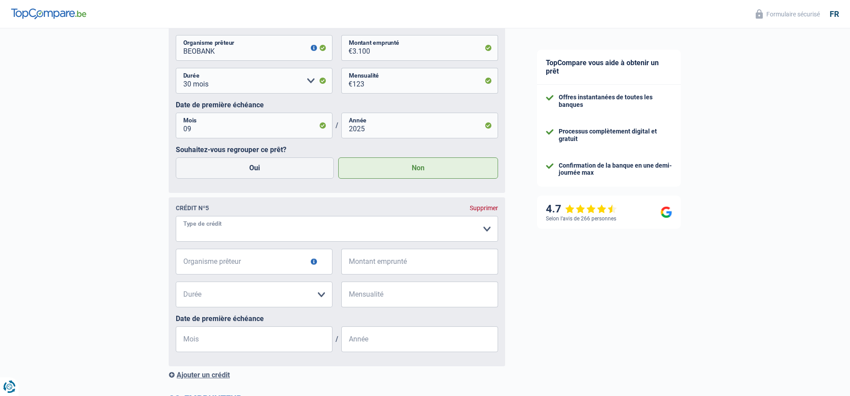
click at [176, 216] on select "Carte ou ouverture de crédit Prêt hypothécaire Vente à tempérament Prêt à tempé…" at bounding box center [337, 229] width 322 height 26
select select "cardOrCredit"
click option "Carte ou ouverture de crédit" at bounding box center [0, 0] width 0 height 0
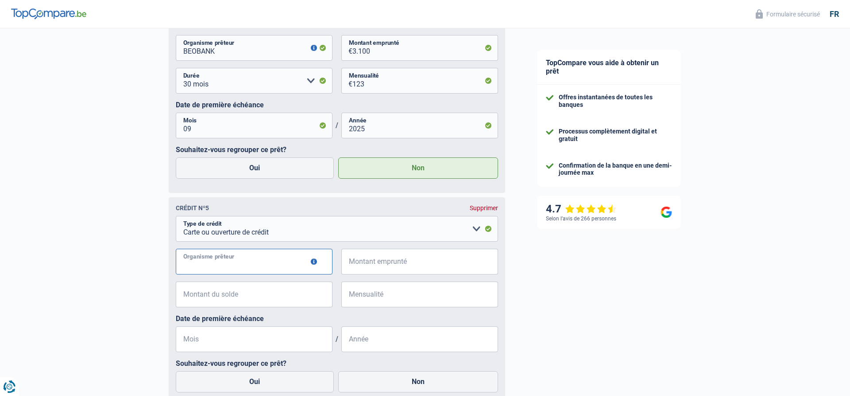
click at [217, 264] on input "Organisme prêteur" at bounding box center [254, 261] width 157 height 26
type input "COFIDIS"
type input "1.250"
click at [212, 298] on input "Montant du solde" at bounding box center [260, 294] width 146 height 26
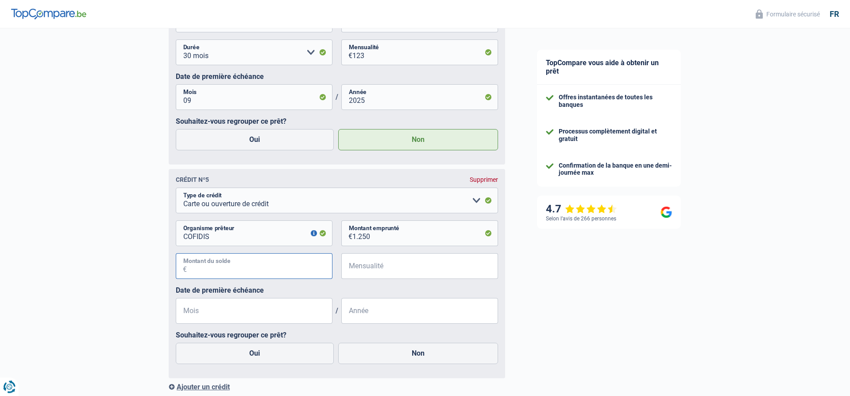
scroll to position [1304, 0]
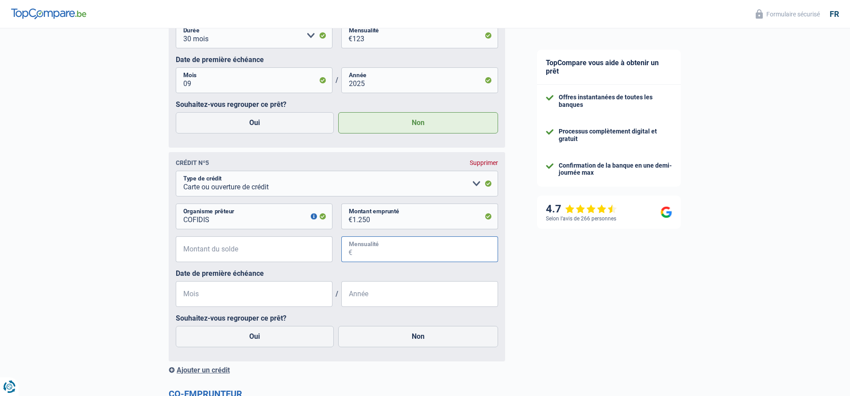
click at [376, 256] on input "Mensualité" at bounding box center [426, 249] width 146 height 26
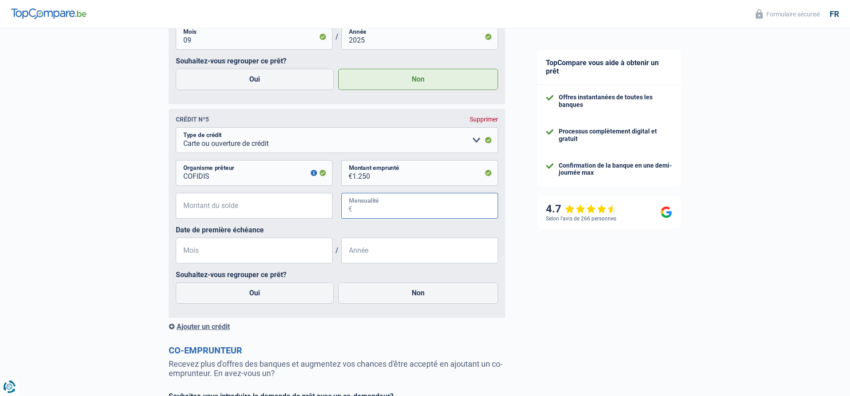
scroll to position [1349, 0]
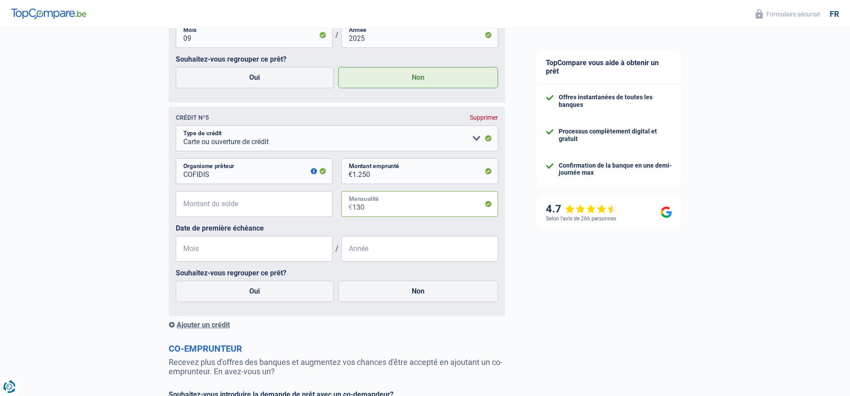
type input "130"
click at [265, 214] on input "Montant du solde" at bounding box center [260, 204] width 146 height 26
type input "5"
type input "1.250"
click at [234, 260] on input "Mois" at bounding box center [254, 249] width 157 height 26
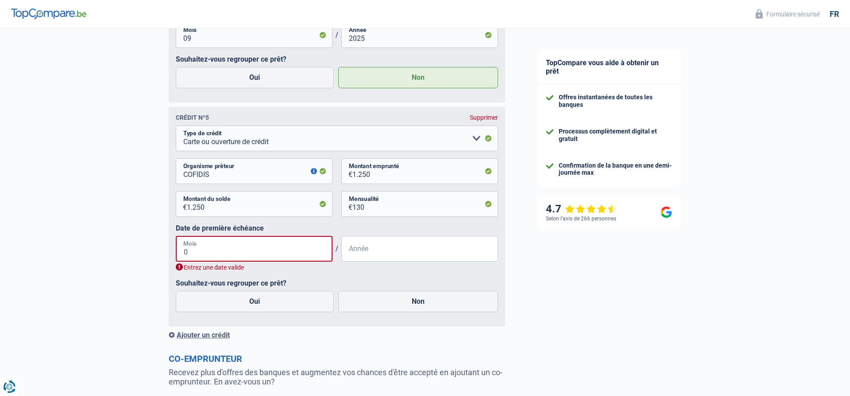
type input "05"
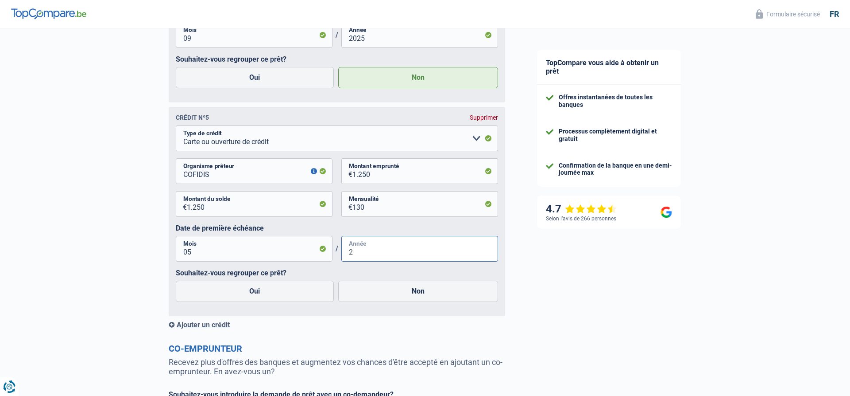
type input "2"
click at [264, 256] on input "05" at bounding box center [254, 249] width 157 height 26
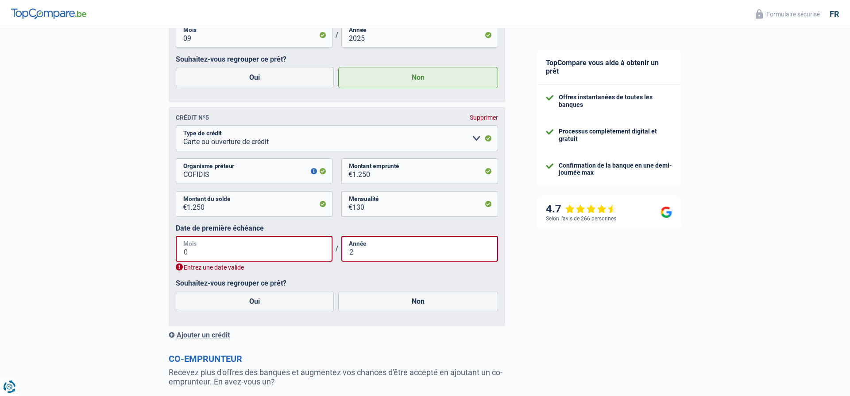
type input "09"
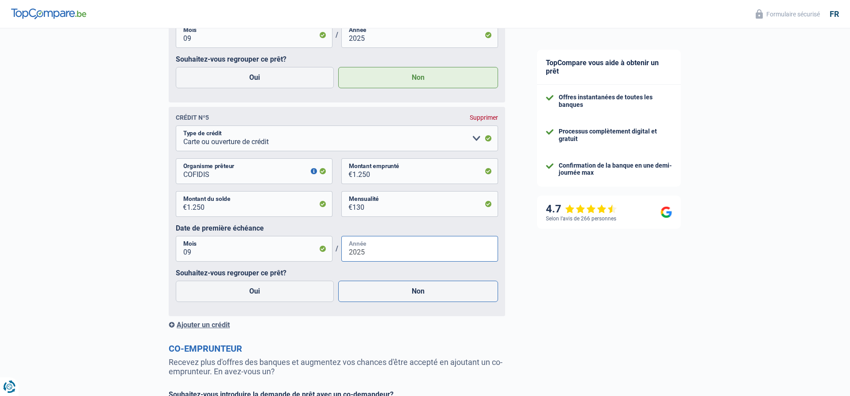
type input "2025"
click at [368, 297] on label "Non" at bounding box center [418, 290] width 160 height 21
click at [368, 297] on input "Non" at bounding box center [418, 290] width 160 height 21
radio input "true"
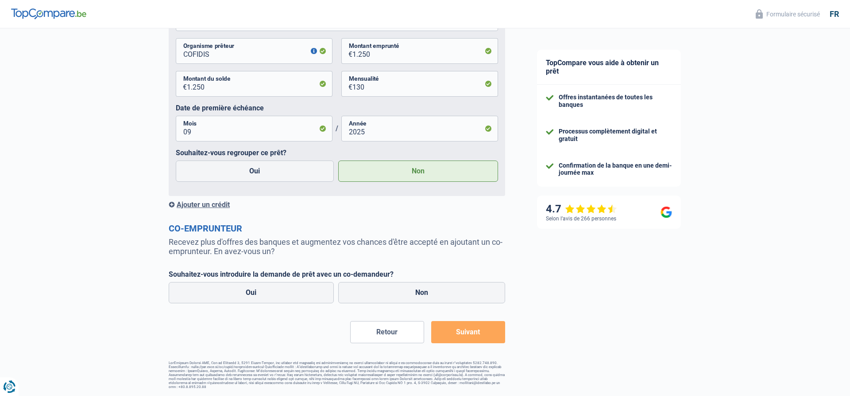
click at [210, 208] on div "Ajouter un crédit" at bounding box center [337, 204] width 337 height 8
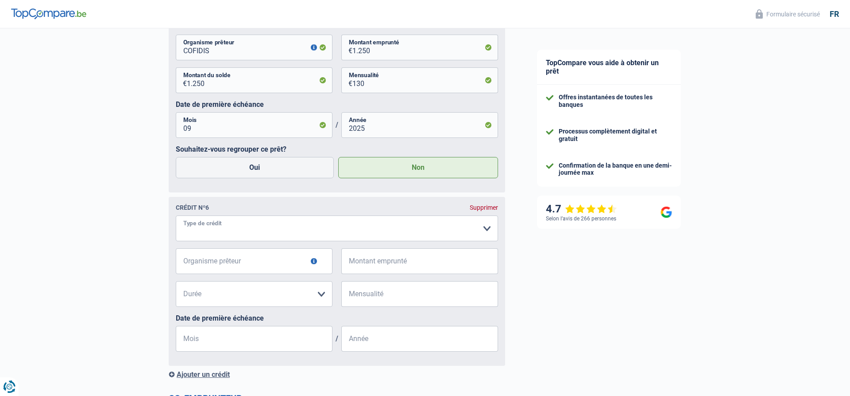
click at [176, 215] on select "Carte ou ouverture de crédit Prêt hypothécaire Vente à tempérament Prêt à tempé…" at bounding box center [337, 228] width 322 height 26
select select "cardOrCredit"
click option "Carte ou ouverture de crédit" at bounding box center [0, 0] width 0 height 0
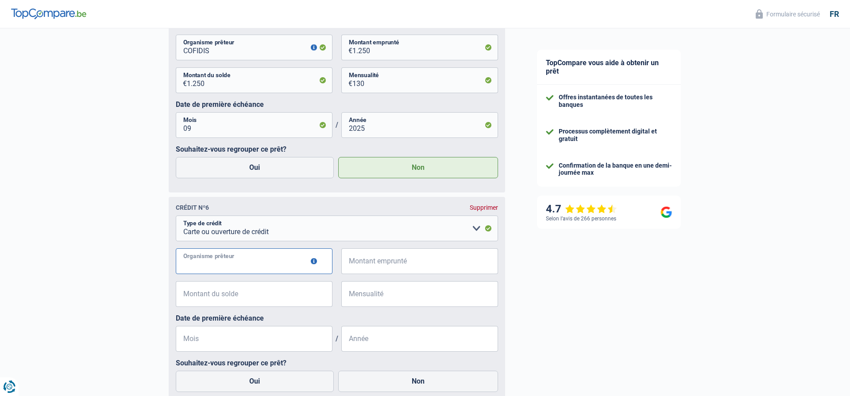
click at [205, 264] on input "Organisme prêteur" at bounding box center [254, 261] width 157 height 26
type input "BEOBANK"
click at [357, 259] on input "Montant emprunté" at bounding box center [426, 261] width 146 height 26
type input "1.250"
click at [276, 301] on input "Montant du solde" at bounding box center [260, 294] width 146 height 26
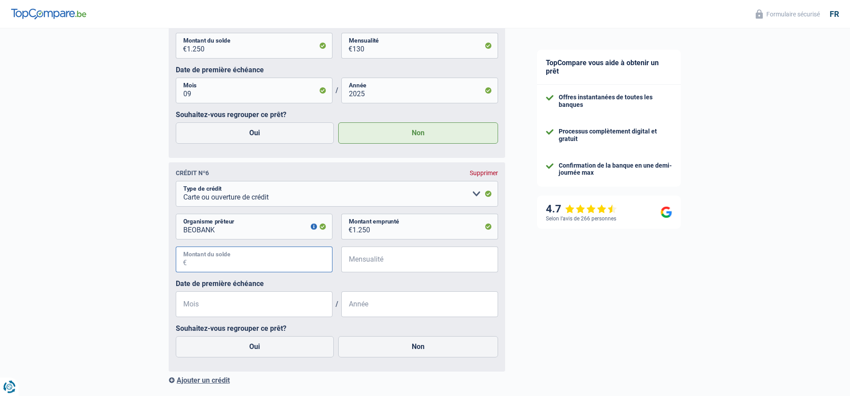
scroll to position [1518, 0]
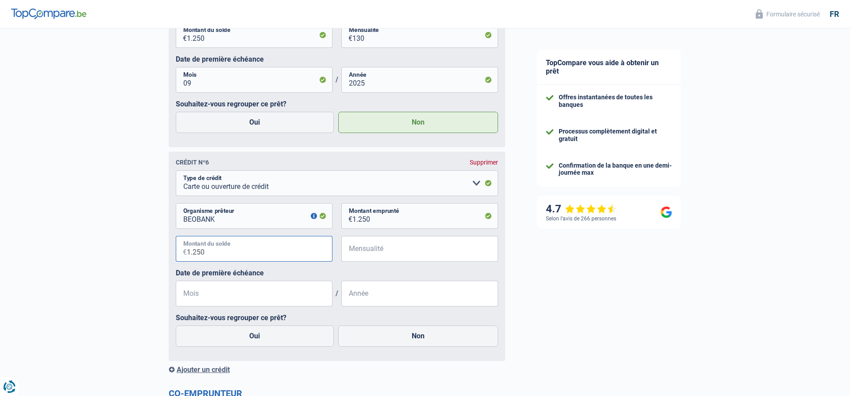
type input "1.250"
click at [259, 303] on input "Mois" at bounding box center [254, 293] width 157 height 26
click at [373, 343] on label "Non" at bounding box center [418, 335] width 160 height 21
click at [373, 343] on input "Non" at bounding box center [418, 335] width 160 height 21
radio input "true"
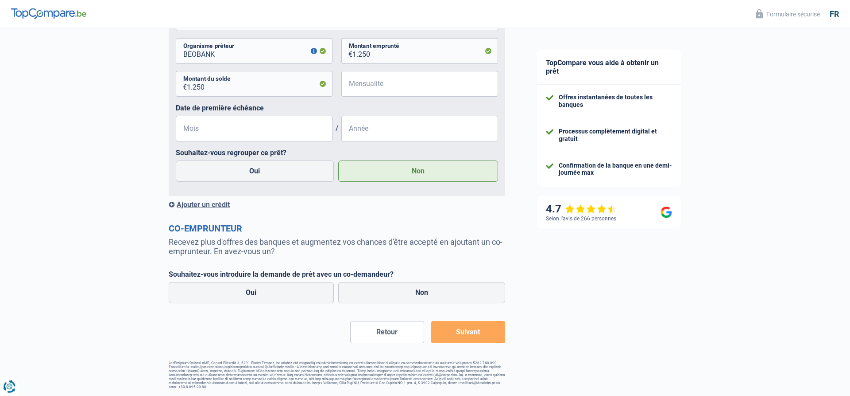
scroll to position [1687, 0]
click at [189, 206] on div "Ajouter un crédit" at bounding box center [337, 204] width 337 height 8
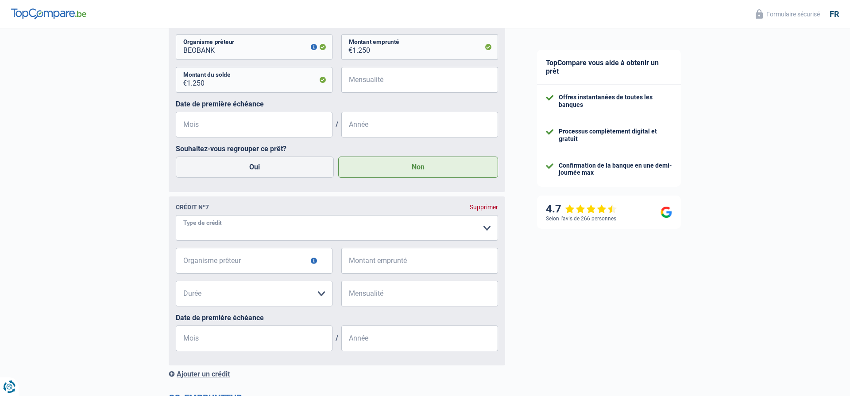
click at [176, 215] on select "Carte ou ouverture de crédit Prêt hypothécaire Vente à tempérament Prêt à tempé…" at bounding box center [337, 228] width 322 height 26
select select "cardOrCredit"
click option "Carte ou ouverture de crédit" at bounding box center [0, 0] width 0 height 0
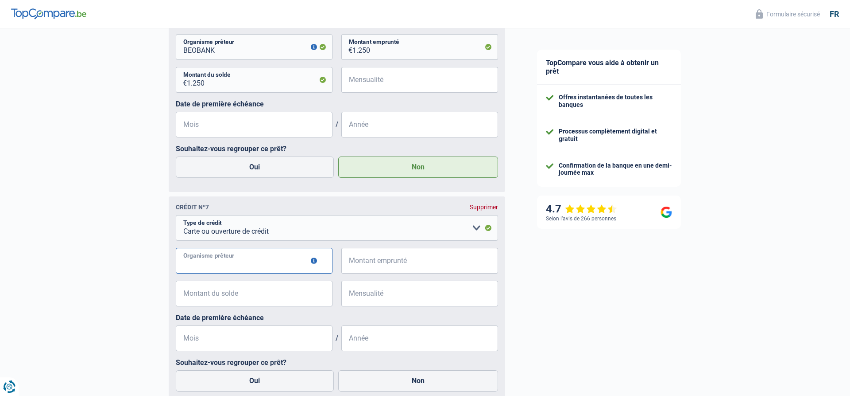
click at [213, 258] on input "Organisme prêteur" at bounding box center [254, 261] width 157 height 26
type input "CARREFOUR FINANCE"
type input "500"
click at [198, 303] on input "Montant du solde" at bounding box center [260, 293] width 146 height 26
type input "500"
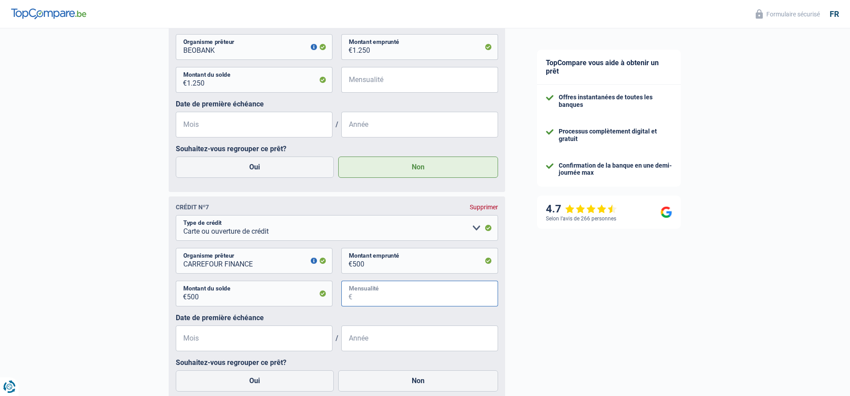
click at [373, 299] on input "Mensualité" at bounding box center [426, 293] width 146 height 26
click at [213, 345] on input "Mois" at bounding box center [254, 338] width 157 height 26
click at [380, 300] on input "500" at bounding box center [426, 293] width 146 height 26
type input "5"
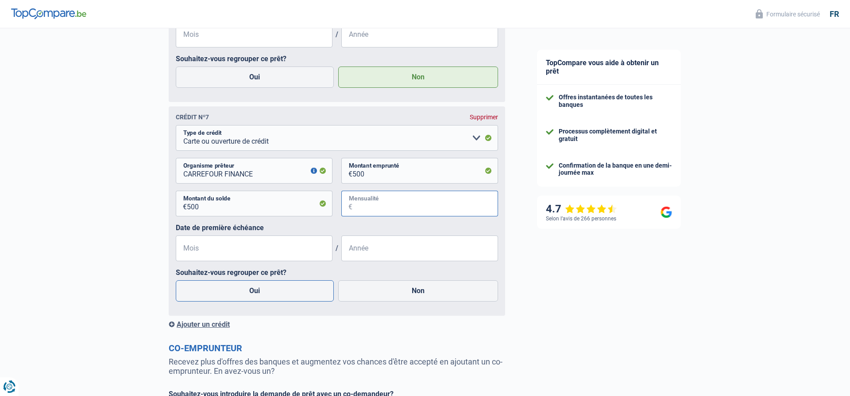
scroll to position [1777, 0]
type input "500"
click at [382, 230] on label "Date de première échéance" at bounding box center [337, 227] width 322 height 8
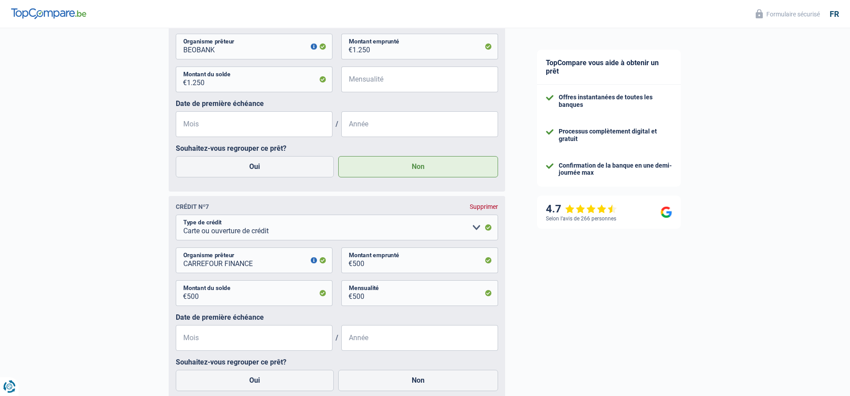
scroll to position [1642, 0]
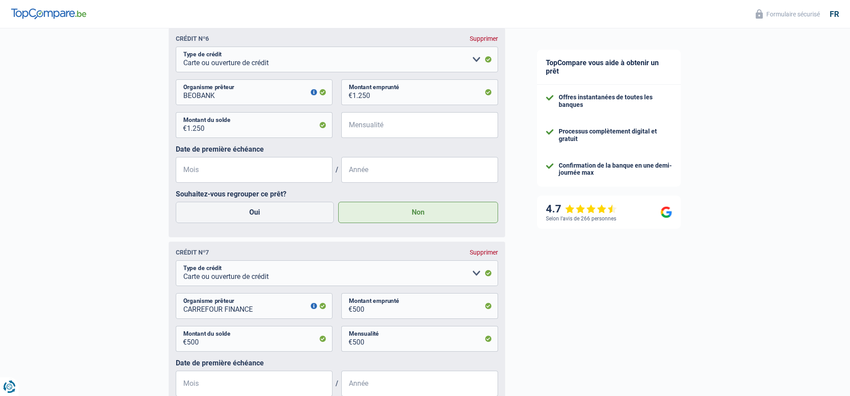
click at [370, 142] on div "1.250 € Montant du solde € Mensualité Tous les champs sont obligatoires. Veuill…" at bounding box center [337, 128] width 322 height 33
click at [365, 128] on input "Mensualité" at bounding box center [426, 125] width 146 height 26
click at [358, 152] on label "Date de première échéance" at bounding box center [337, 149] width 322 height 8
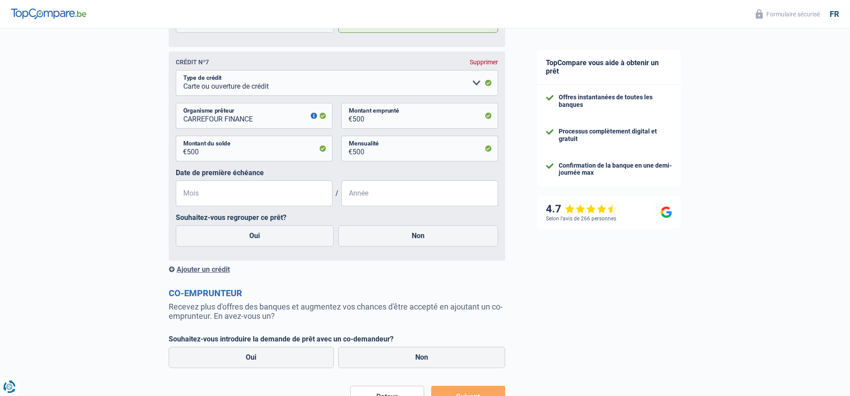
scroll to position [1867, 0]
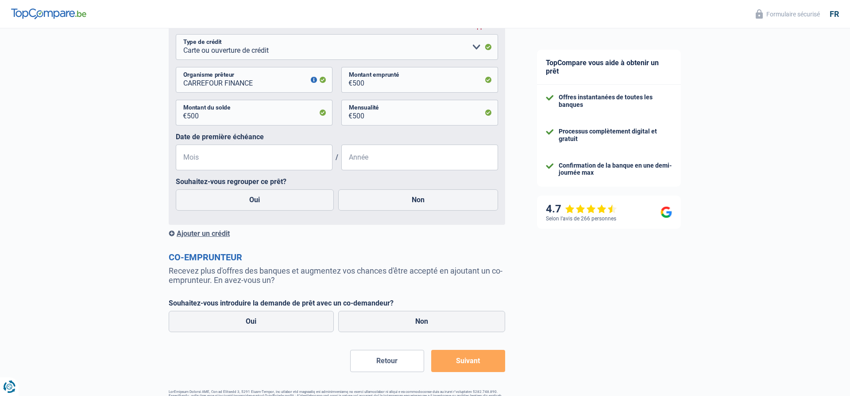
click at [464, 366] on button "Suivant" at bounding box center [468, 360] width 74 height 22
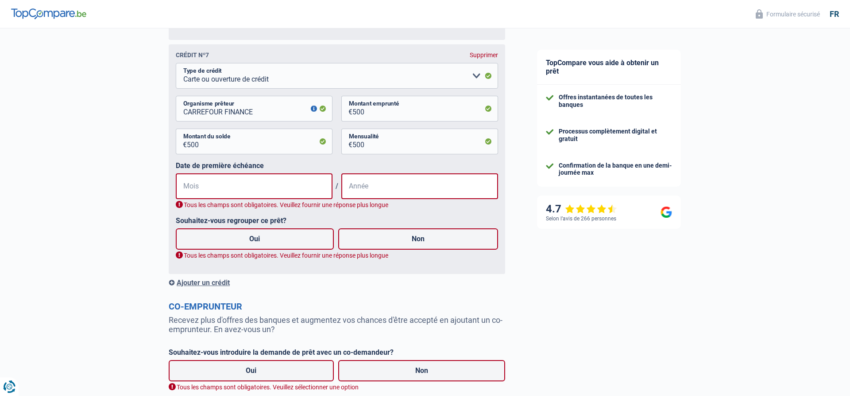
scroll to position [1896, 0]
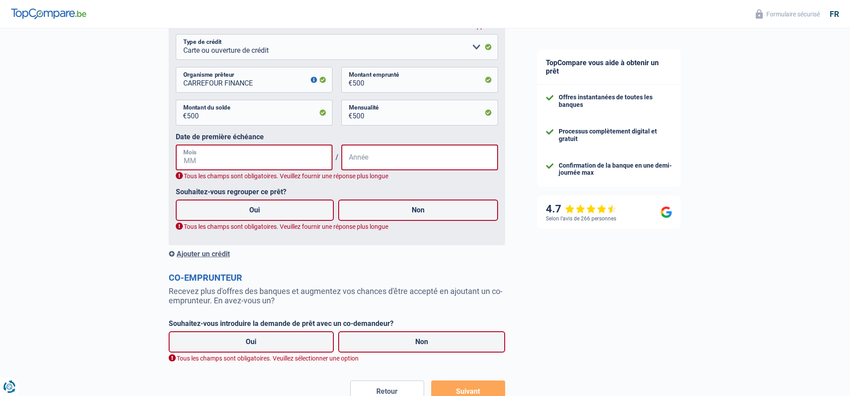
click at [293, 161] on input "Mois" at bounding box center [254, 157] width 157 height 26
click at [252, 165] on input "01" at bounding box center [254, 157] width 157 height 26
type input "0"
type input "10"
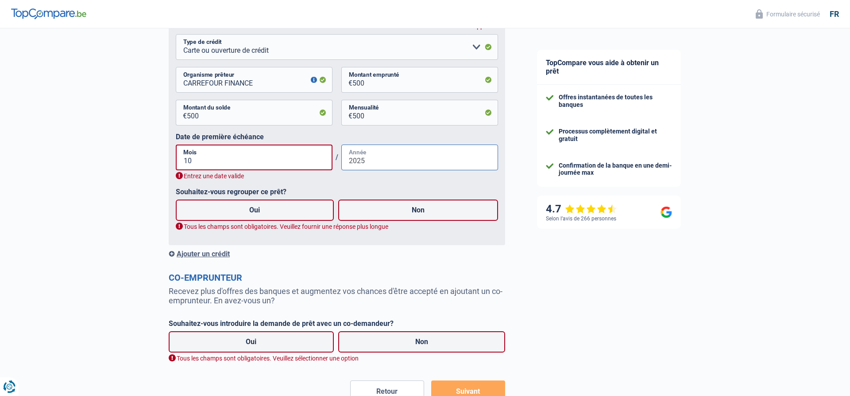
type input "2025"
click at [383, 204] on div "Oui Non" at bounding box center [337, 210] width 327 height 26
click at [383, 214] on label "Non" at bounding box center [418, 209] width 160 height 21
click at [383, 214] on input "Non" at bounding box center [418, 209] width 160 height 21
radio input "true"
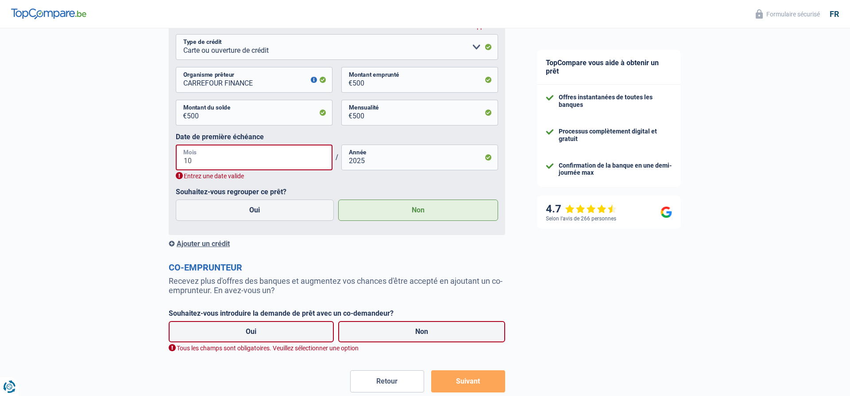
click at [210, 168] on input "10" at bounding box center [254, 157] width 157 height 26
click at [282, 178] on div "Entrez une date valide" at bounding box center [337, 176] width 322 height 8
click at [251, 167] on input "10" at bounding box center [254, 157] width 157 height 26
type input "1"
type input "09"
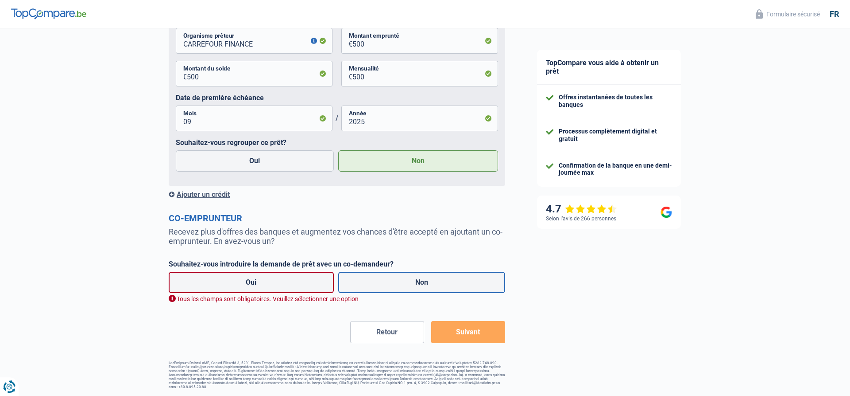
click at [383, 283] on label "Non" at bounding box center [421, 282] width 167 height 21
click at [383, 283] on input "Non" at bounding box center [421, 282] width 167 height 21
radio input "true"
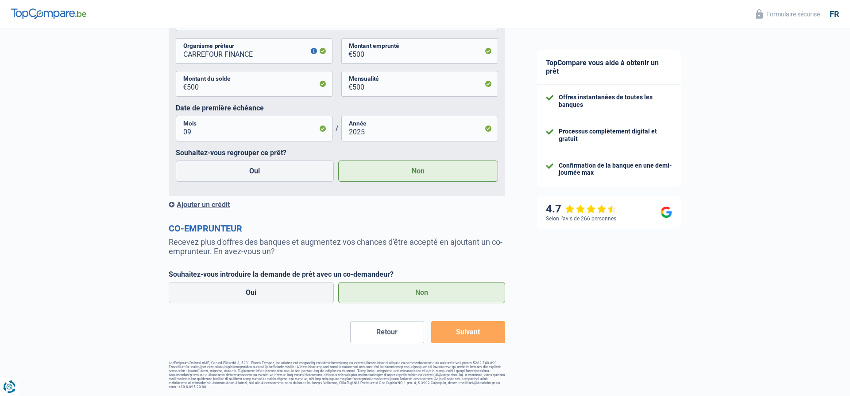
scroll to position [1929, 0]
click at [461, 328] on button "Suivant" at bounding box center [468, 332] width 74 height 22
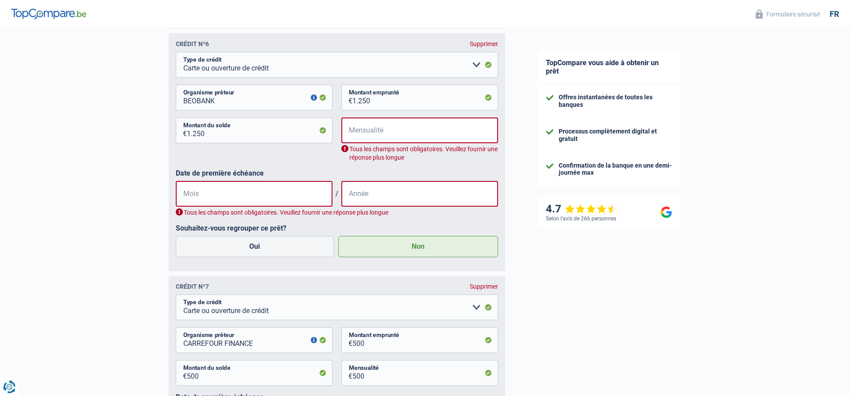
scroll to position [1613, 0]
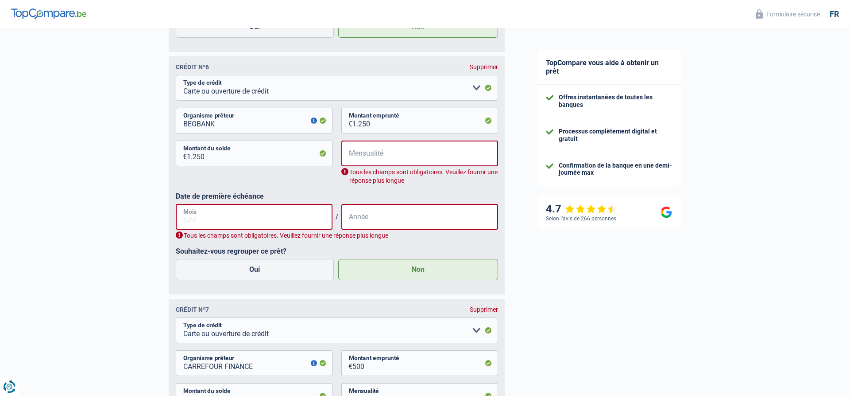
click at [217, 220] on input "Mois" at bounding box center [254, 217] width 157 height 26
type input "09"
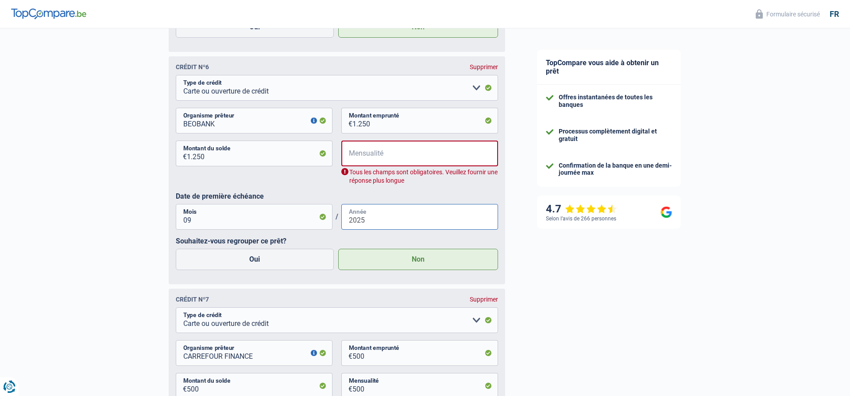
type input "2025"
click at [379, 163] on input "Mensualité" at bounding box center [425, 153] width 145 height 26
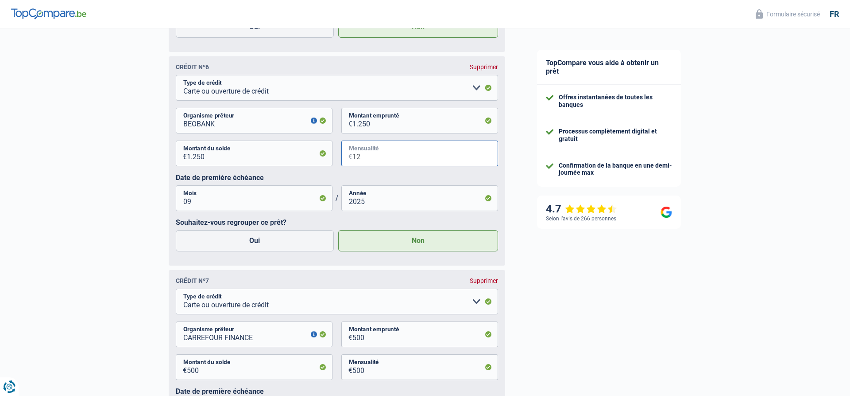
type input "1"
type input "1.250"
click at [338, 226] on label "Souhaitez-vous regrouper ce prêt?" at bounding box center [337, 222] width 322 height 8
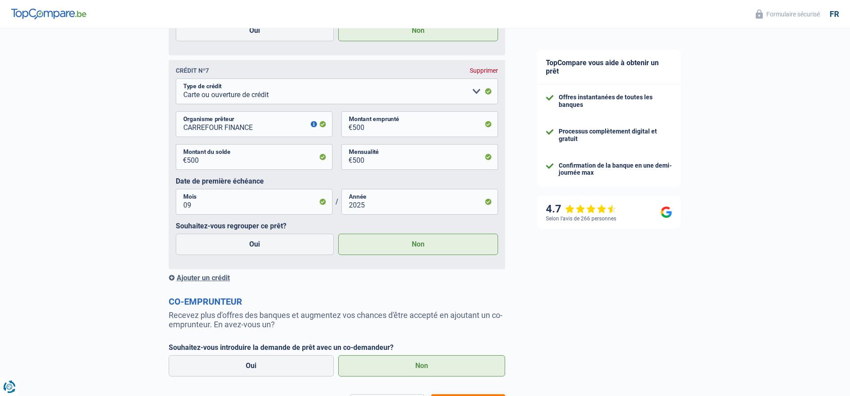
scroll to position [1901, 0]
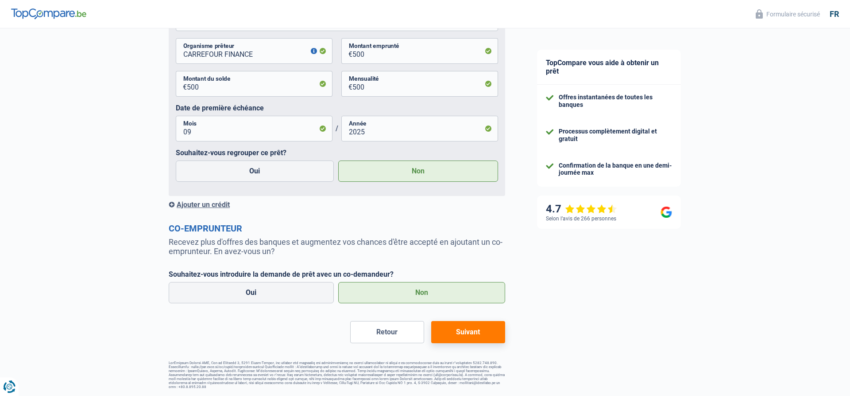
click at [458, 330] on button "Suivant" at bounding box center [468, 332] width 74 height 22
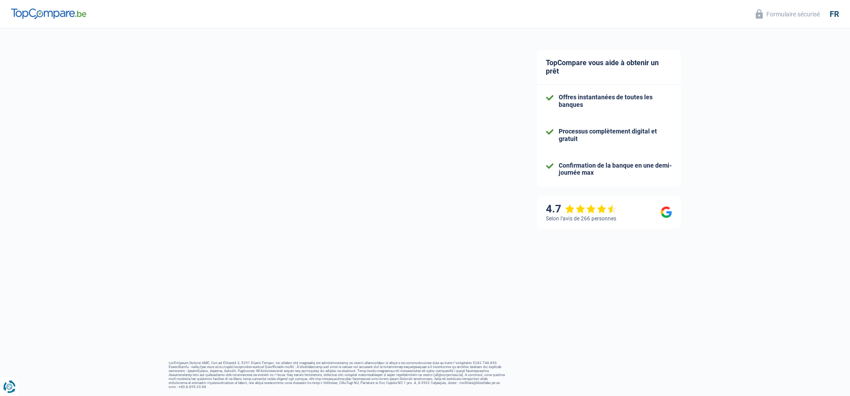
select select "120"
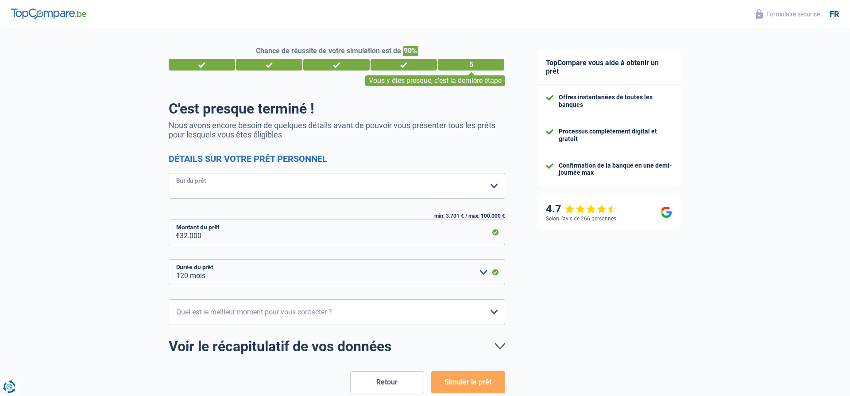
click at [169, 173] on select "Confort maison: meubles, textile, peinture, électroménager, outillage non-profe…" at bounding box center [337, 186] width 337 height 26
select select "other"
click option "Autre" at bounding box center [0, 0] width 0 height 0
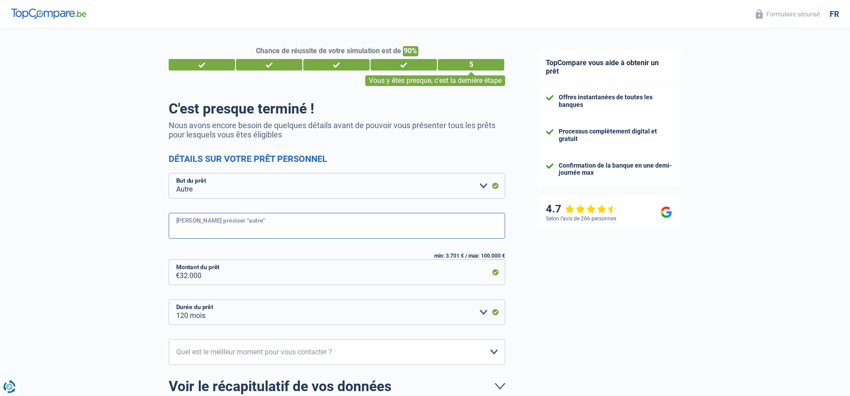
drag, startPoint x: 217, startPoint y: 215, endPoint x: 199, endPoint y: 220, distance: 19.1
click at [217, 215] on input "[PERSON_NAME] préciser "autre"" at bounding box center [337, 226] width 337 height 26
type input "D"
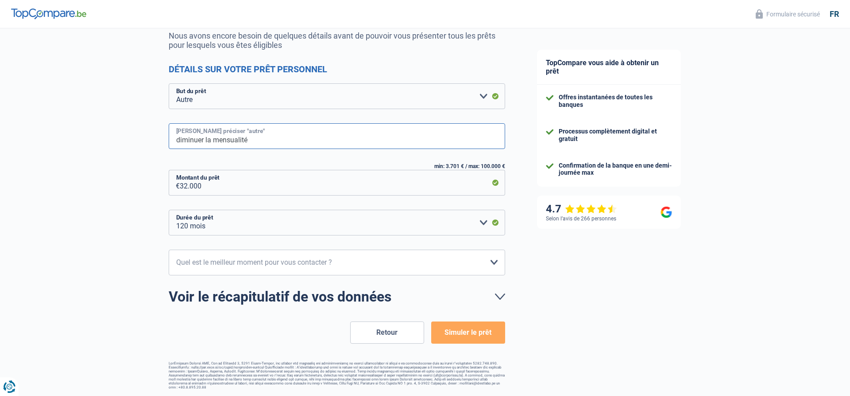
type input "diminuer la mensualité"
click at [169, 249] on select "10h-12h 12h-14h 14h-16h 16h-18h Veuillez sélectionner une option" at bounding box center [337, 262] width 337 height 26
select select "16-18"
click option "16h-18h" at bounding box center [0, 0] width 0 height 0
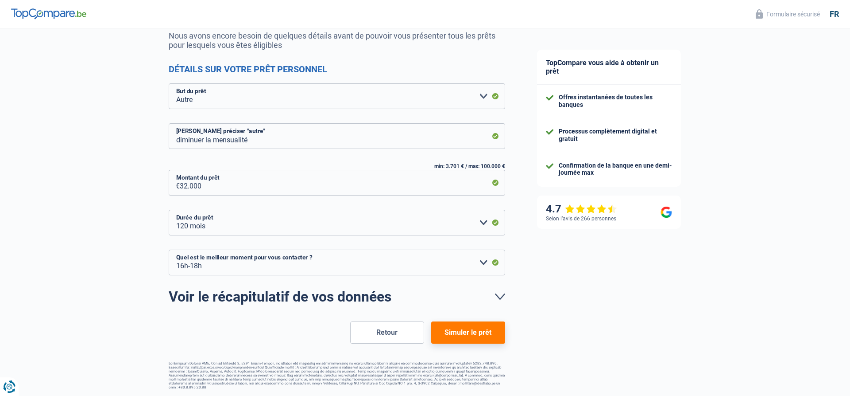
click at [467, 337] on button "Simuler le prêt" at bounding box center [468, 332] width 74 height 22
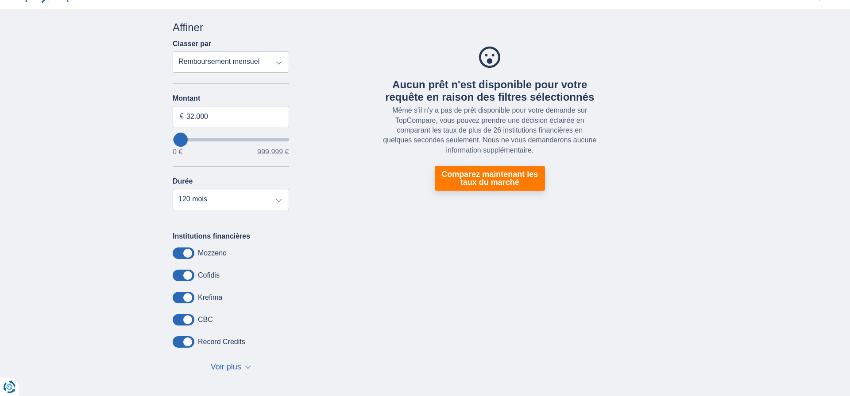
scroll to position [90, 0]
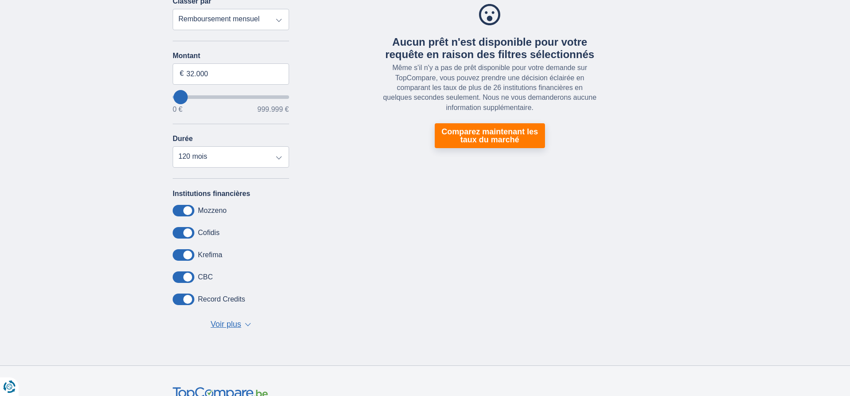
type input "0"
select select "12"
type input "0"
click at [180, 97] on input "wantToBorrow" at bounding box center [231, 97] width 116 height 4
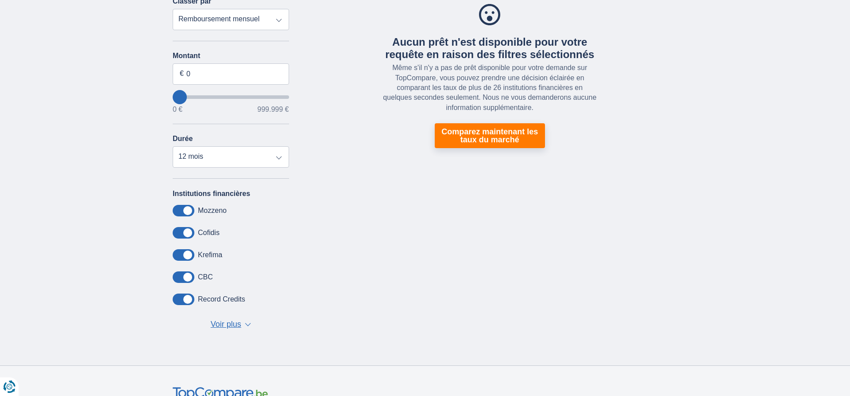
scroll to position [0, 0]
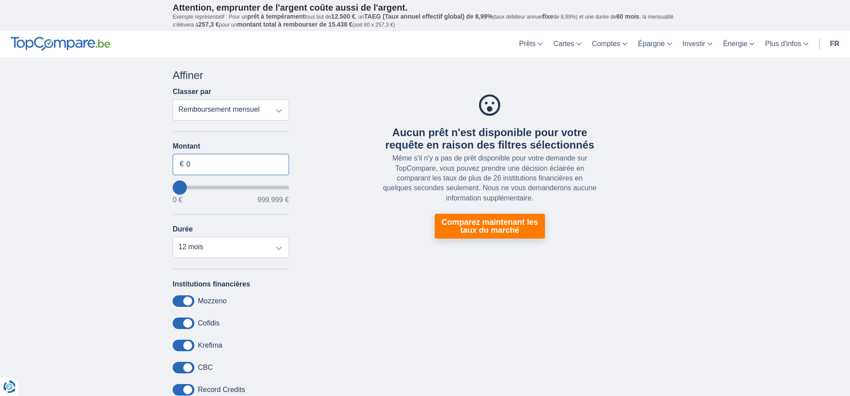
click at [204, 161] on input "0" at bounding box center [231, 164] width 116 height 21
type input "035.000"
type input "035000"
click at [334, 202] on div "Aucun prêt n'est disponible pour votre requête en raison des filtres sélectionn…" at bounding box center [490, 167] width 389 height 198
select select "120"
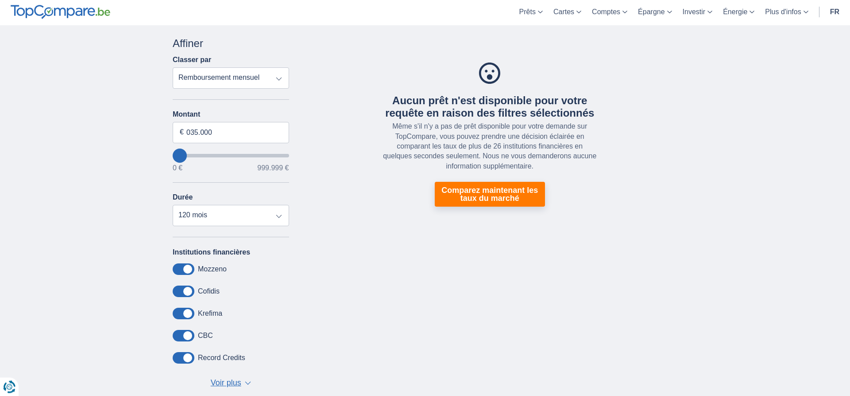
scroll to position [45, 0]
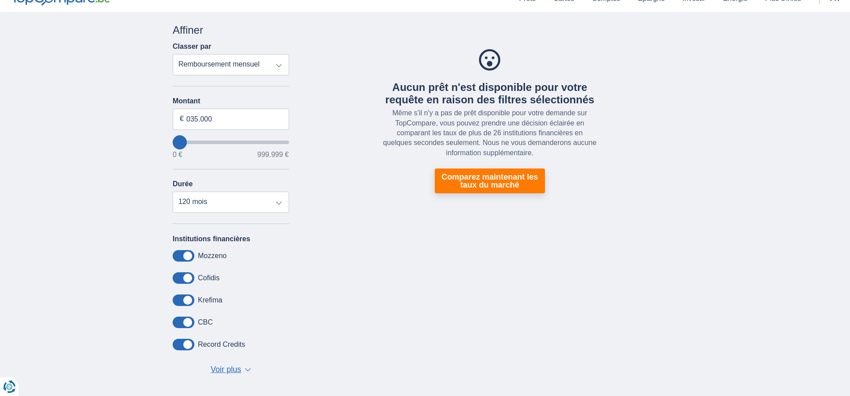
click at [226, 369] on span "Voir plus" at bounding box center [226, 370] width 31 height 12
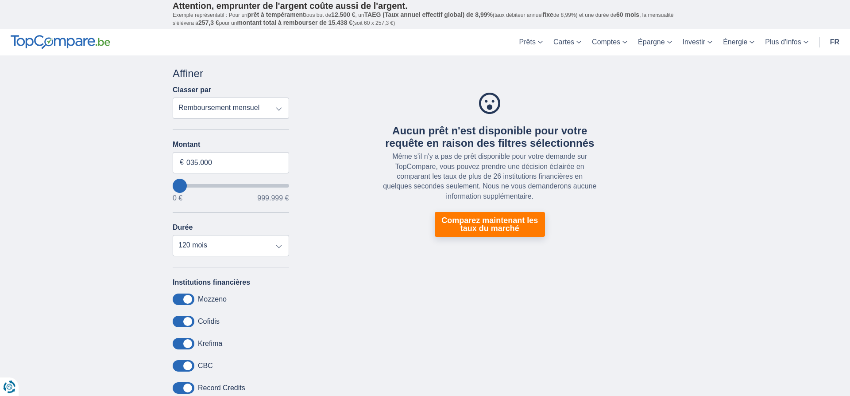
scroll to position [0, 0]
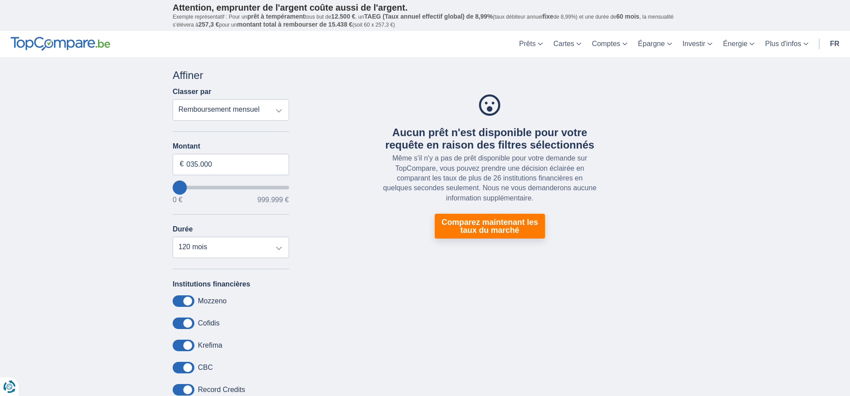
click at [173, 99] on select "Remboursement total TAEG Remboursement mensuel" at bounding box center [231, 109] width 116 height 21
select select "trp+"
click option "Remboursement total" at bounding box center [0, 0] width 0 height 0
click at [210, 166] on input "035.000" at bounding box center [231, 164] width 116 height 21
type input "0"
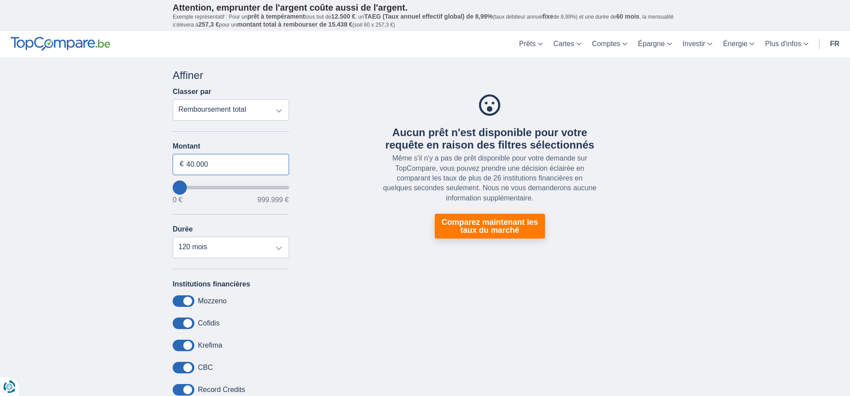
type input "40.000"
type input "40000"
click at [338, 179] on div "Aucun prêt n'est disponible pour votre requête en raison des filtres sélectionn…" at bounding box center [490, 167] width 389 height 198
click at [498, 221] on link "Comparez maintenant les taux du marché" at bounding box center [490, 226] width 110 height 25
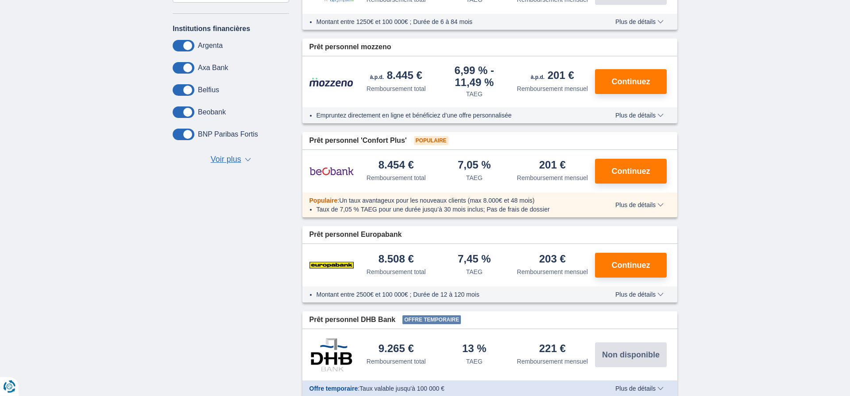
scroll to position [271, 0]
